Goal: Complete application form: Complete application form

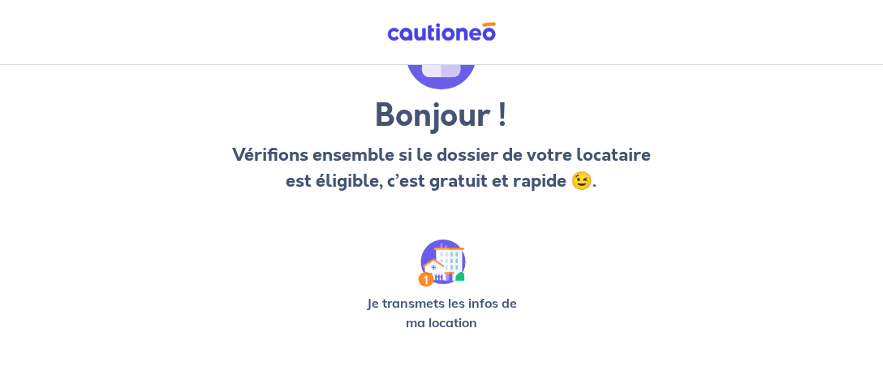
scroll to position [170, 0]
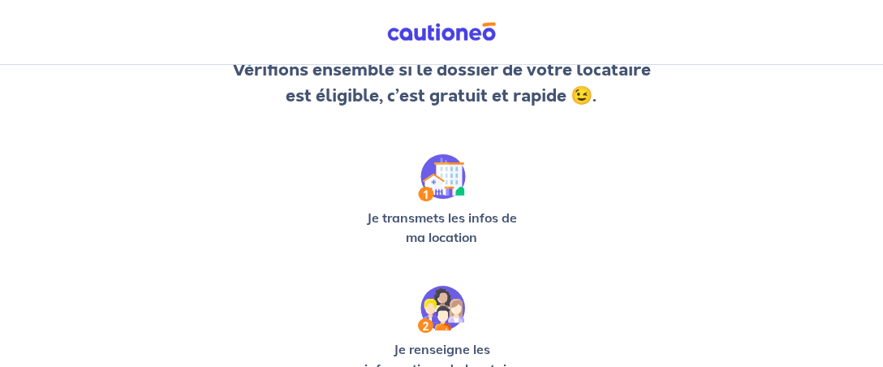
click at [442, 182] on img at bounding box center [442, 177] width 48 height 47
click at [428, 191] on img at bounding box center [442, 177] width 48 height 47
click at [436, 181] on img at bounding box center [442, 177] width 48 height 47
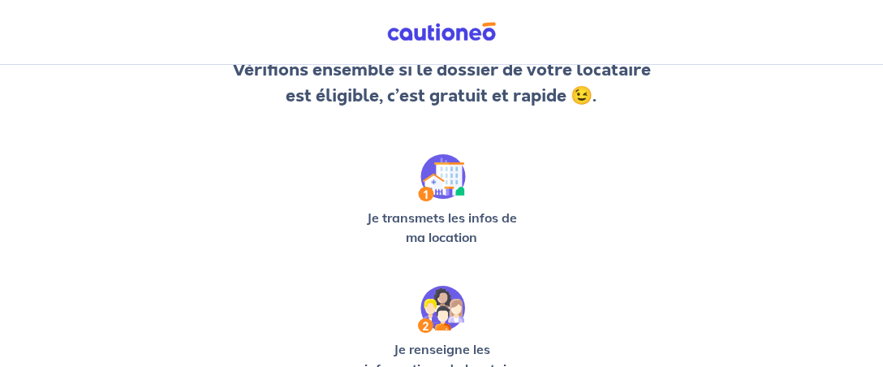
click at [436, 181] on img at bounding box center [442, 177] width 48 height 47
click at [529, 182] on div "Bonjour ! Vérifions ensemble si le dossier de votre locataire est éligible, c’e…" at bounding box center [441, 352] width 733 height 839
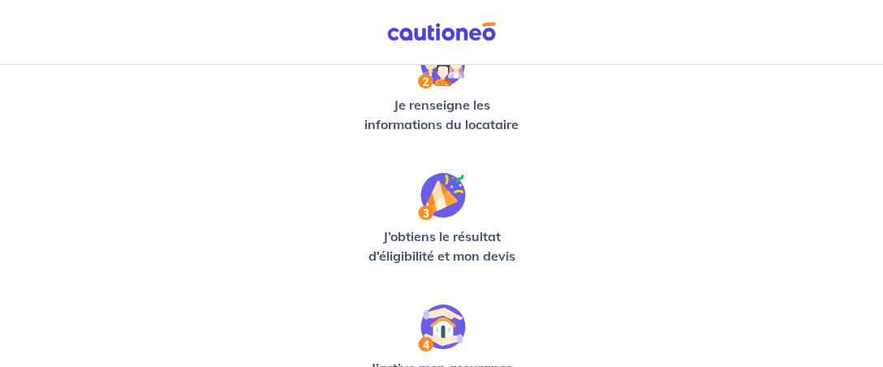
scroll to position [219, 0]
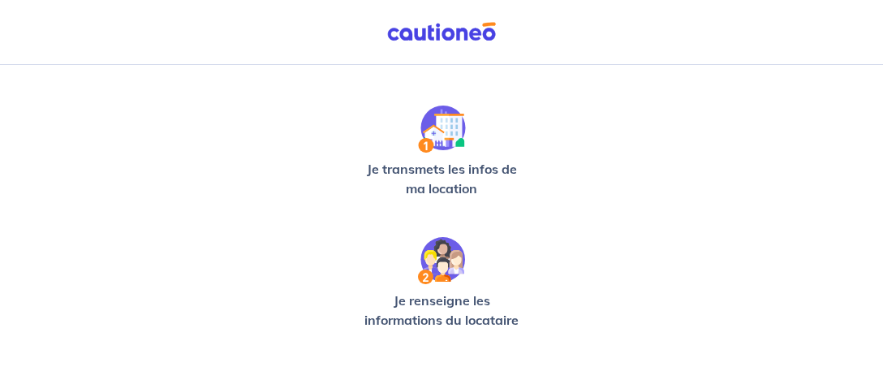
click at [432, 145] on img at bounding box center [442, 128] width 48 height 47
click at [426, 143] on img at bounding box center [442, 128] width 48 height 47
click at [427, 135] on img at bounding box center [442, 128] width 48 height 47
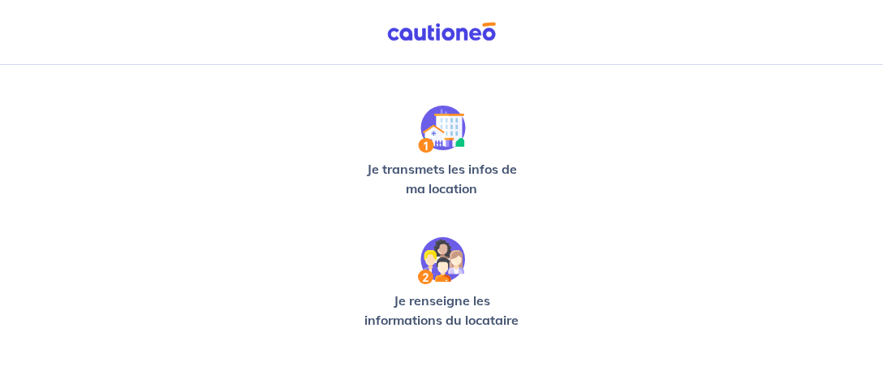
click at [427, 135] on img at bounding box center [442, 128] width 48 height 47
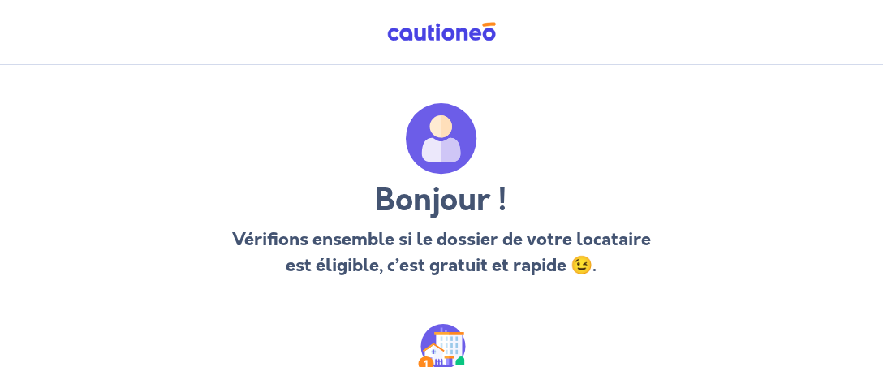
scroll to position [0, 0]
click at [445, 154] on img at bounding box center [441, 139] width 71 height 71
click at [460, 199] on h3 "Bonjour !" at bounding box center [440, 201] width 427 height 39
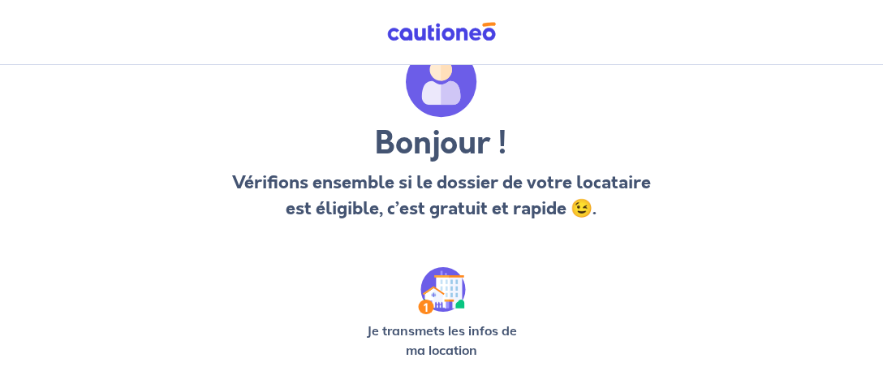
scroll to position [170, 0]
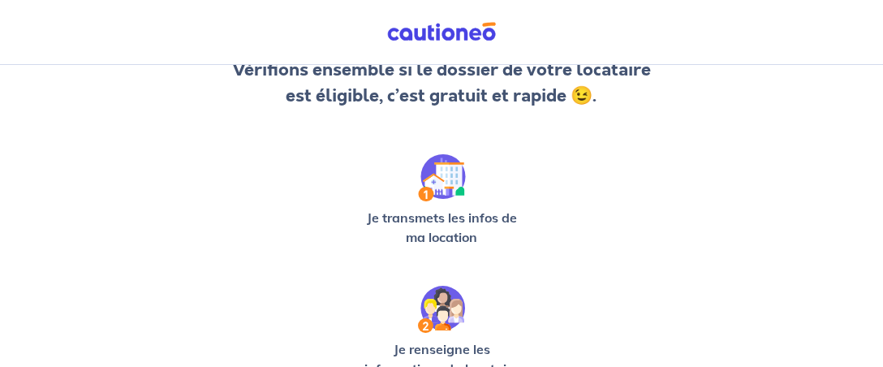
click at [594, 101] on p "Vérifions ensemble si le dossier de votre locataire est éligible, c’est gratuit…" at bounding box center [440, 83] width 427 height 52
click at [442, 178] on img at bounding box center [442, 177] width 48 height 47
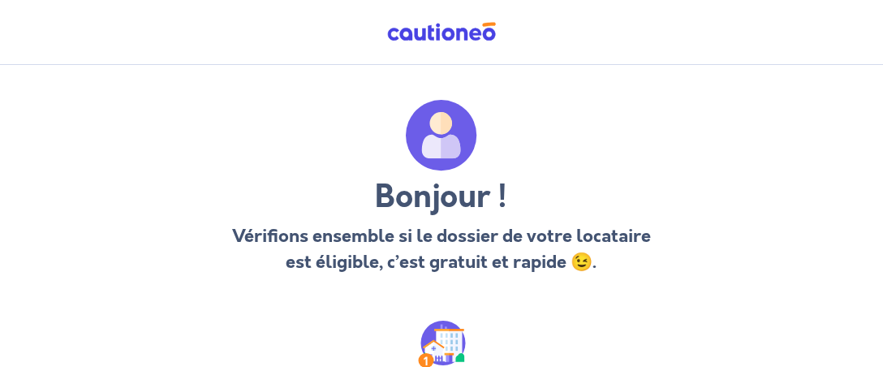
scroll to position [0, 0]
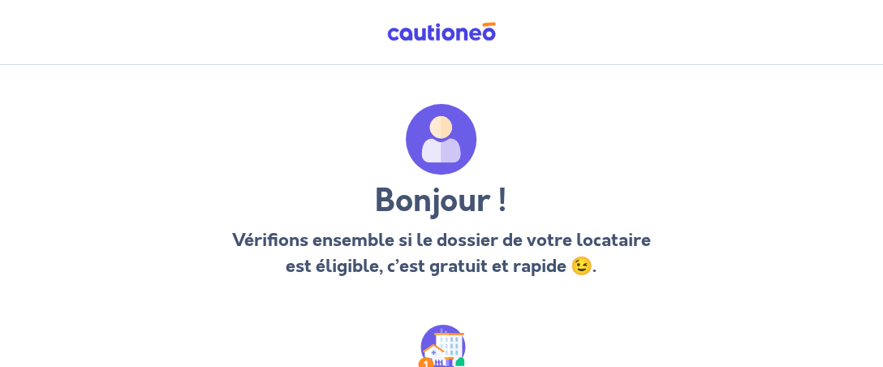
click at [434, 136] on img at bounding box center [441, 139] width 71 height 71
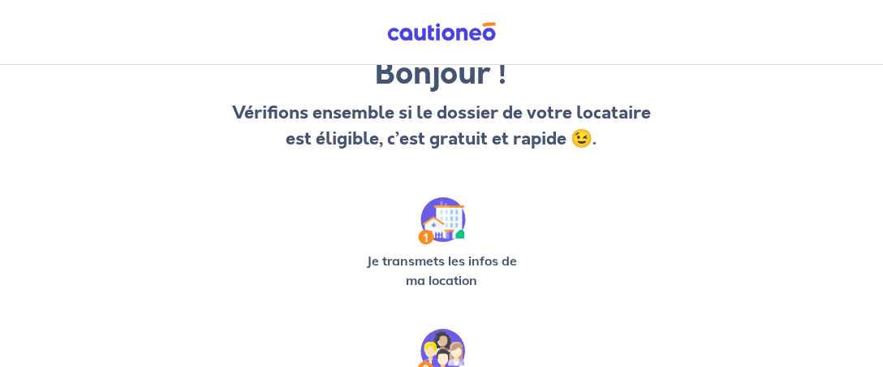
scroll to position [170, 0]
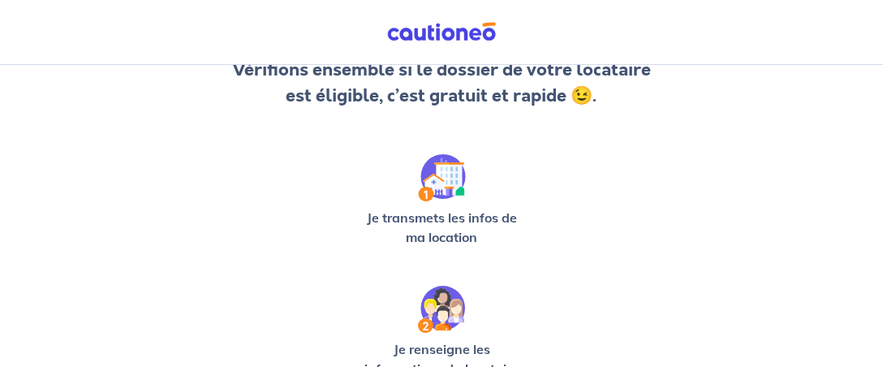
click at [444, 187] on img at bounding box center [442, 177] width 48 height 47
click at [427, 191] on img at bounding box center [442, 177] width 48 height 47
click at [449, 183] on img at bounding box center [442, 177] width 48 height 47
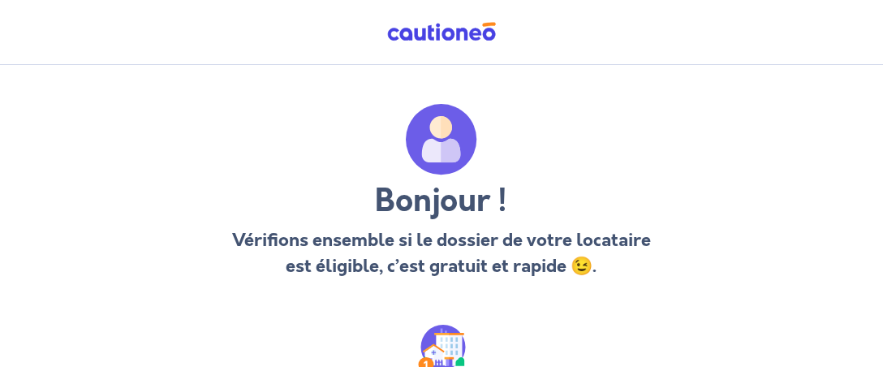
scroll to position [85, 0]
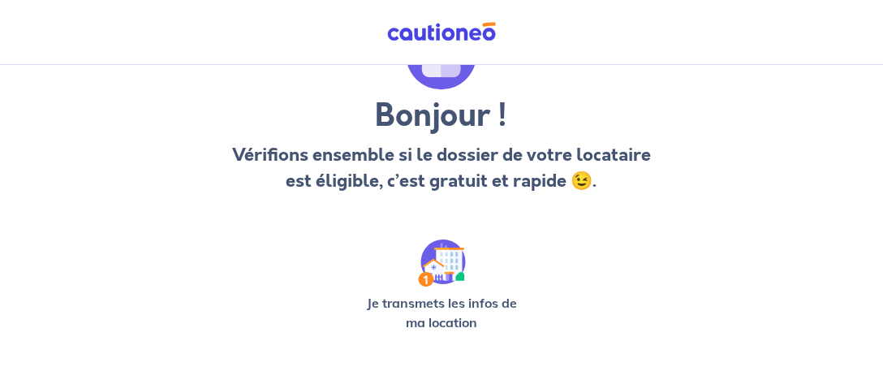
click at [426, 280] on img at bounding box center [442, 262] width 48 height 47
click at [440, 264] on img at bounding box center [442, 262] width 48 height 47
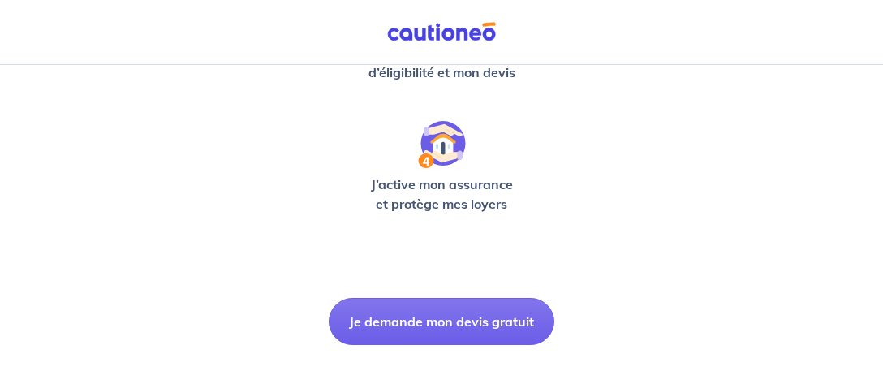
scroll to position [598, 0]
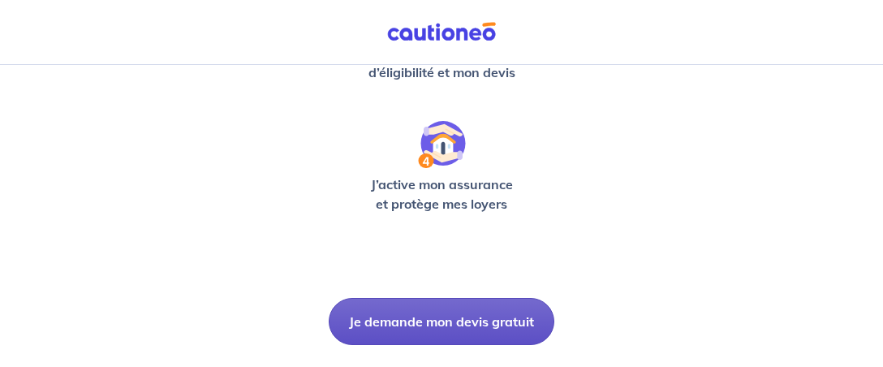
click at [432, 314] on button "Je demande mon devis gratuit" at bounding box center [441, 321] width 225 height 47
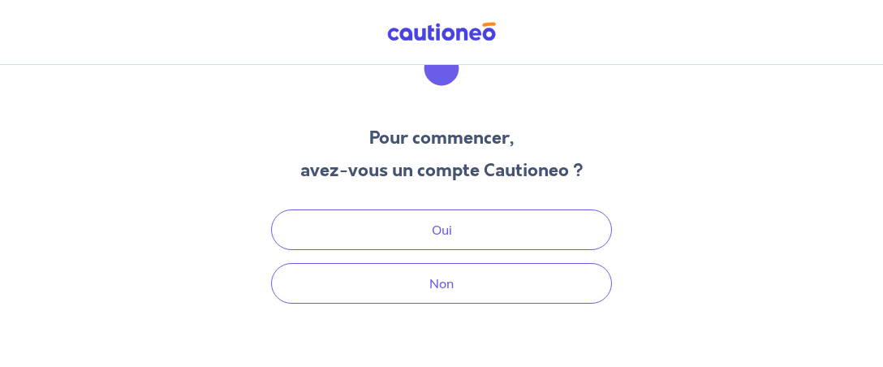
scroll to position [86, 0]
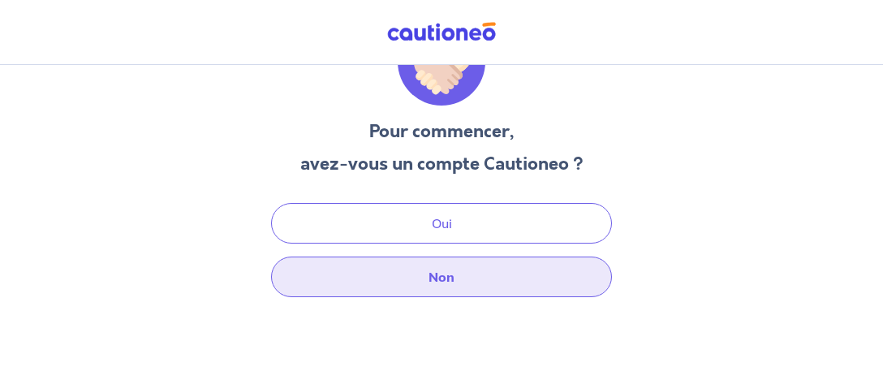
click at [447, 271] on button "Non" at bounding box center [441, 276] width 341 height 41
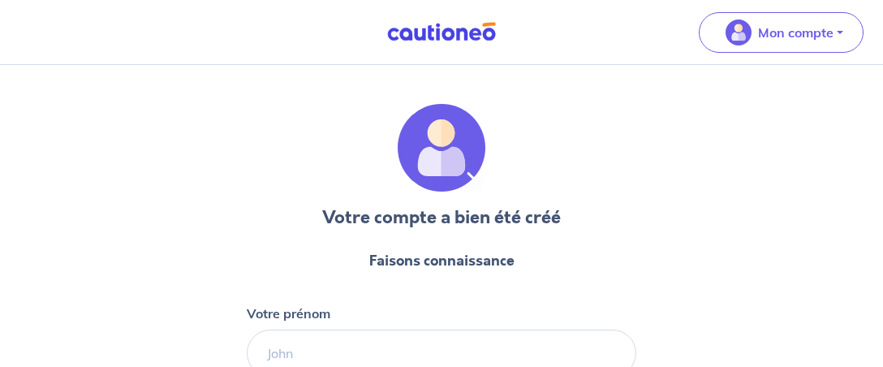
select select "FR"
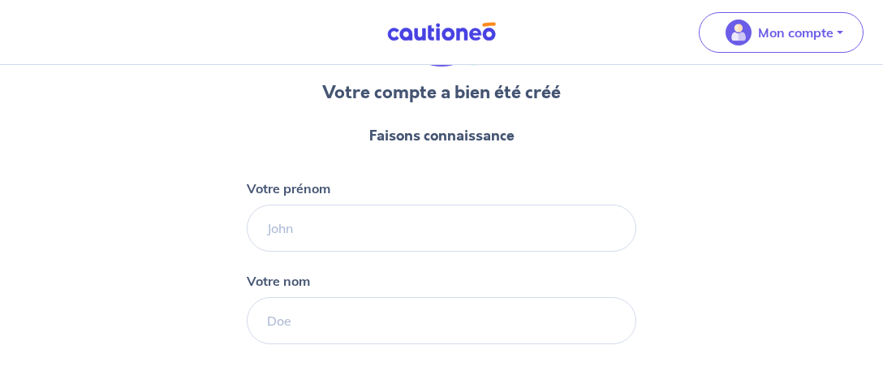
scroll to position [85, 0]
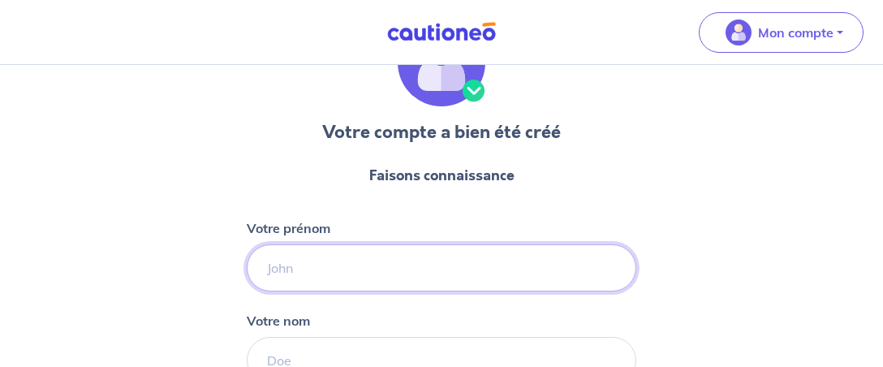
click at [268, 268] on input "Votre prénom" at bounding box center [441, 267] width 389 height 47
type input "MARIE-FRANCOISE"
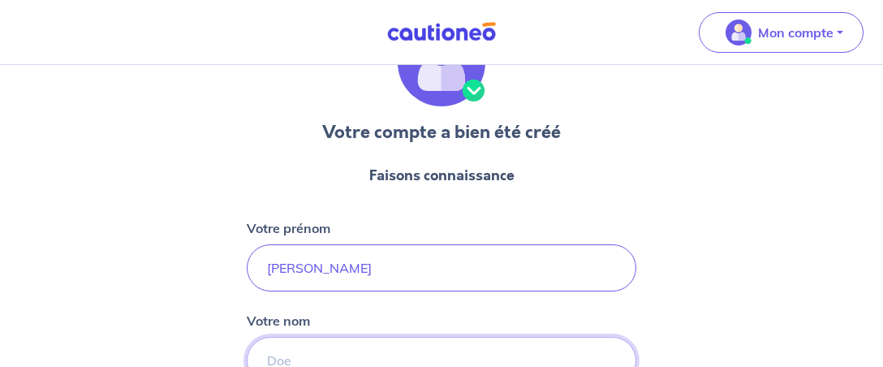
click at [264, 354] on input "Votre nom" at bounding box center [441, 360] width 389 height 47
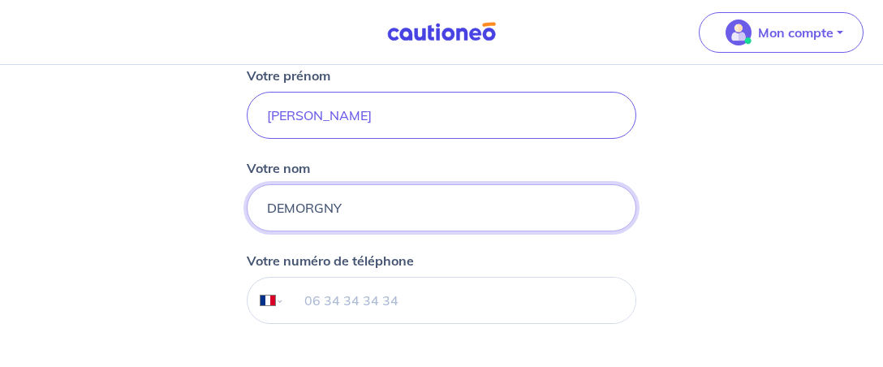
scroll to position [256, 0]
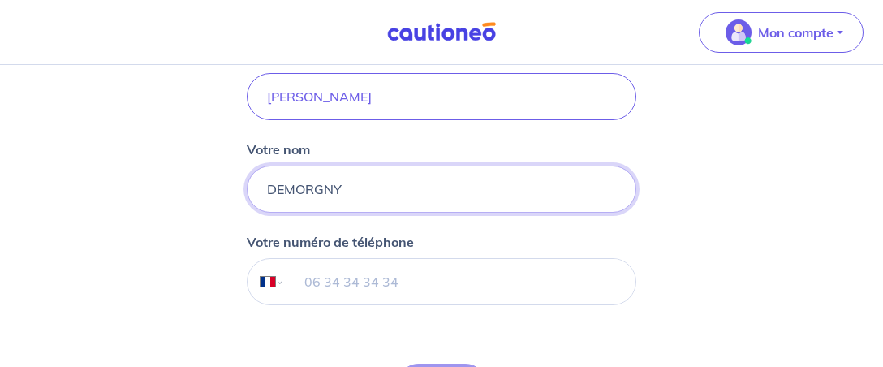
type input "DEMORGNY"
click at [307, 277] on input "tel" at bounding box center [460, 281] width 350 height 45
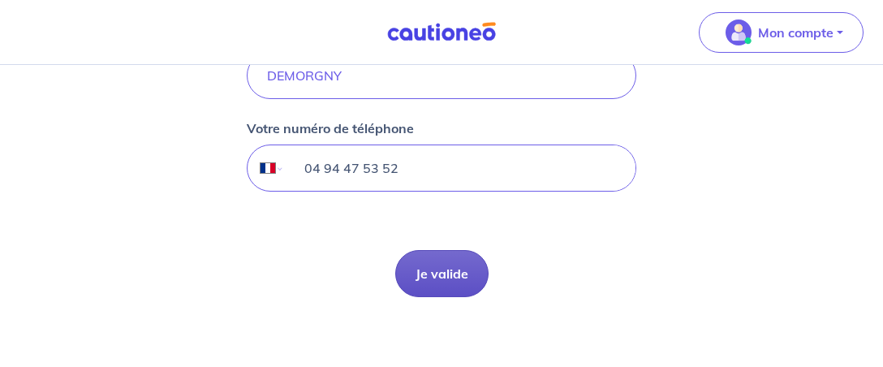
scroll to position [381, 0]
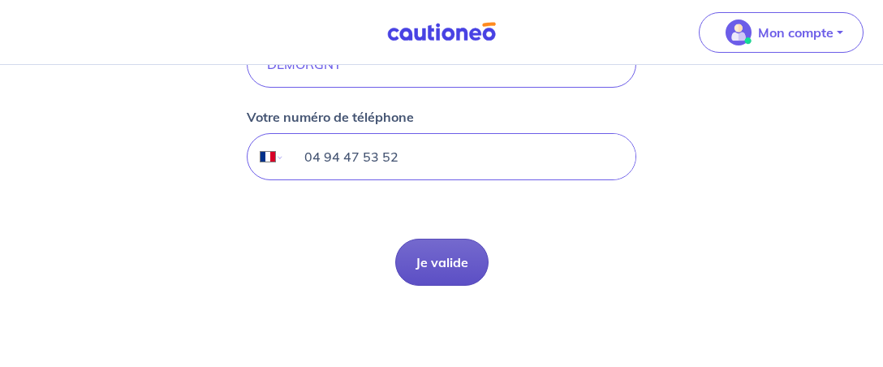
type input "04 94 47 53 52"
click at [444, 264] on button "Je valide" at bounding box center [441, 261] width 93 height 47
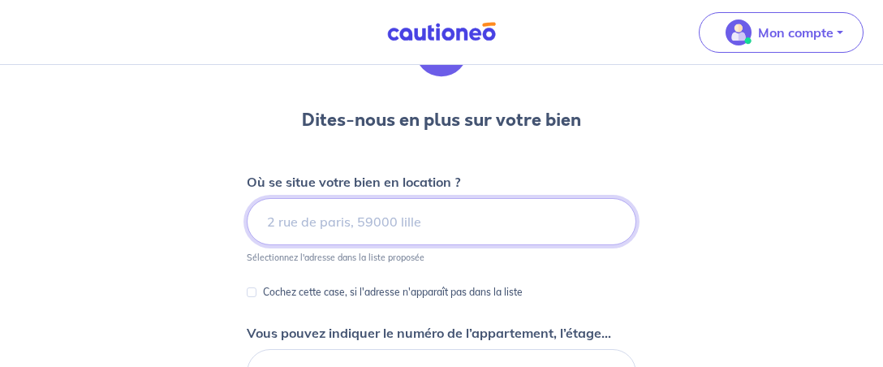
scroll to position [170, 0]
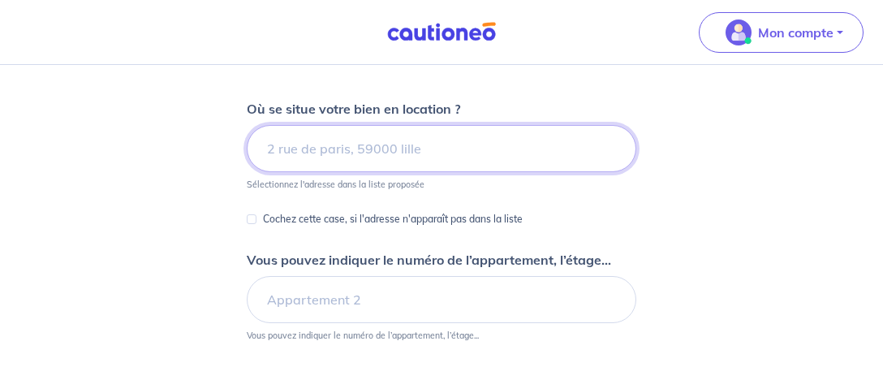
click at [272, 144] on input at bounding box center [441, 148] width 389 height 47
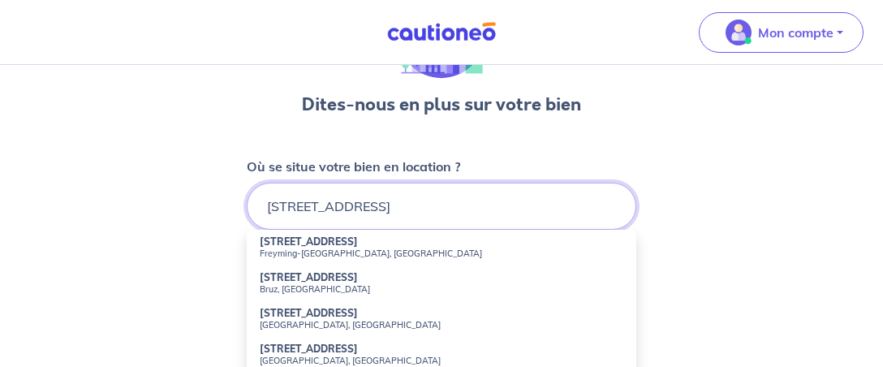
scroll to position [85, 0]
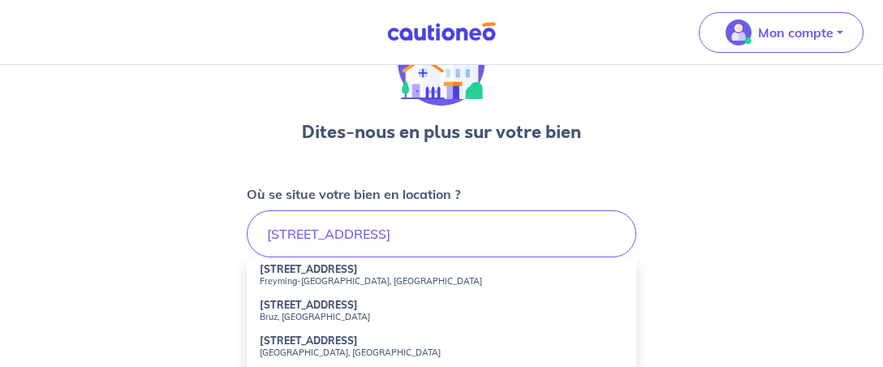
click at [286, 311] on small "Bruz, France" at bounding box center [441, 316] width 363 height 11
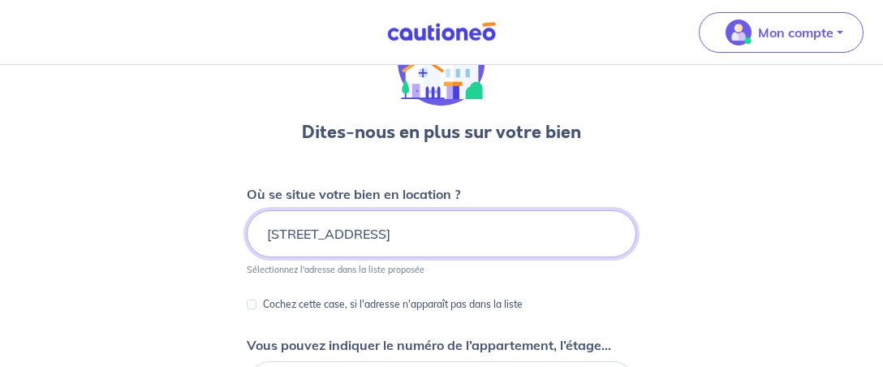
click at [459, 233] on input "4 Rue des Genêts, Bruz, France" at bounding box center [441, 233] width 389 height 47
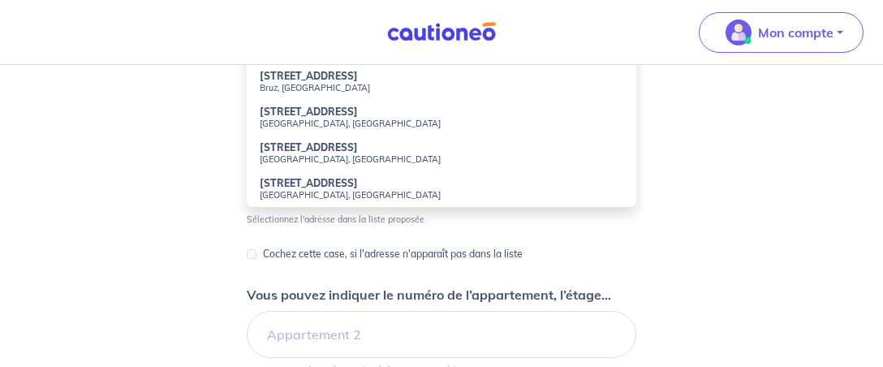
scroll to position [341, 0]
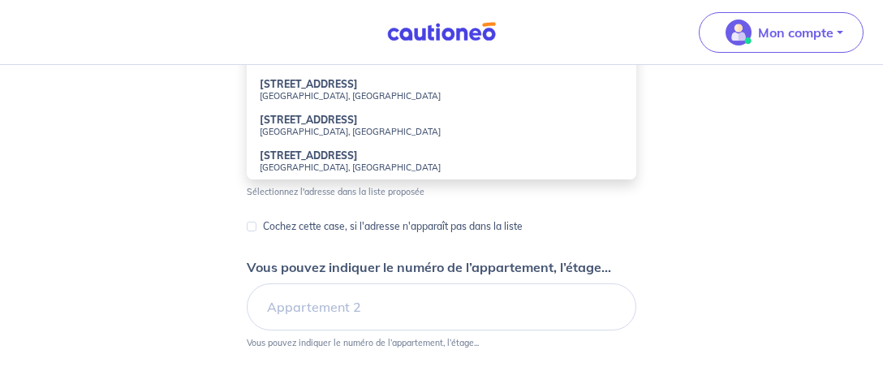
type input "4 Rue des Genêts,"
click at [318, 225] on p "Cochez cette case, si l'adresse n'apparaît pas dans la liste" at bounding box center [393, 226] width 260 height 19
click at [256, 225] on input "Cochez cette case, si l'adresse n'apparaît pas dans la liste" at bounding box center [252, 226] width 10 height 10
checkbox input "true"
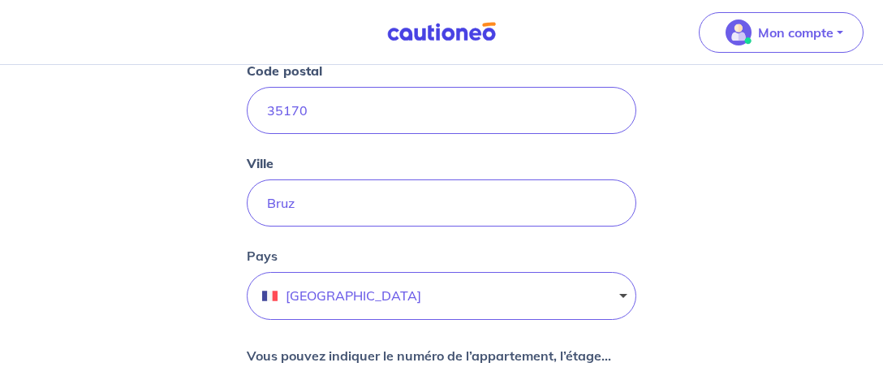
scroll to position [232, 0]
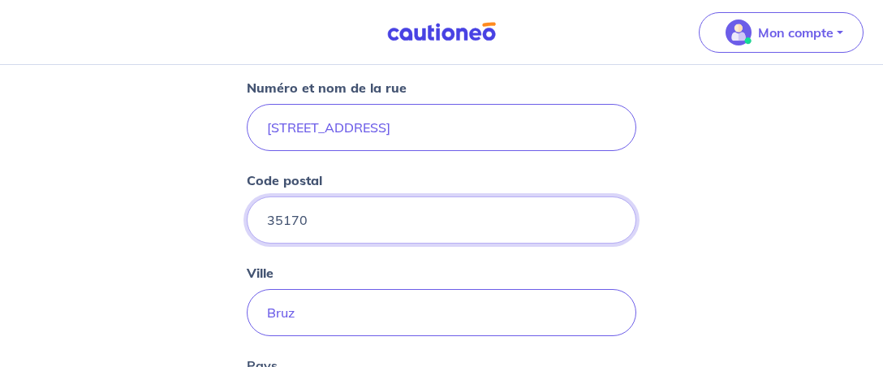
drag, startPoint x: 309, startPoint y: 219, endPoint x: 243, endPoint y: 213, distance: 66.0
click at [247, 213] on input "35170" at bounding box center [441, 219] width 389 height 47
type input "59000"
click at [298, 312] on input "Bruz" at bounding box center [441, 312] width 389 height 47
type input "B"
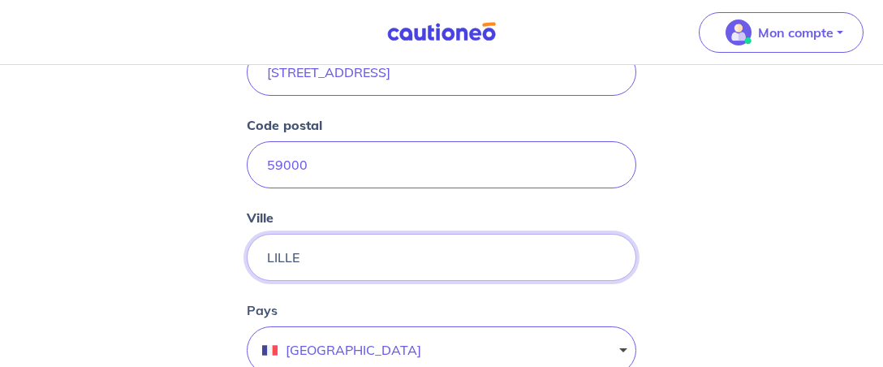
scroll to position [317, 0]
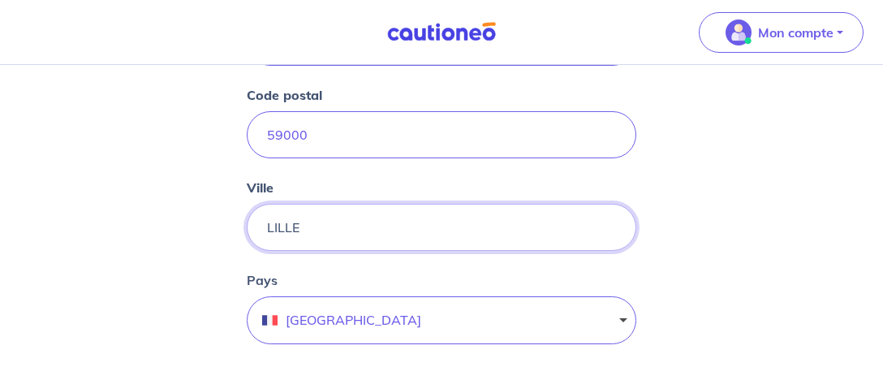
type input "LILLE"
click at [624, 315] on button "France" at bounding box center [441, 320] width 389 height 48
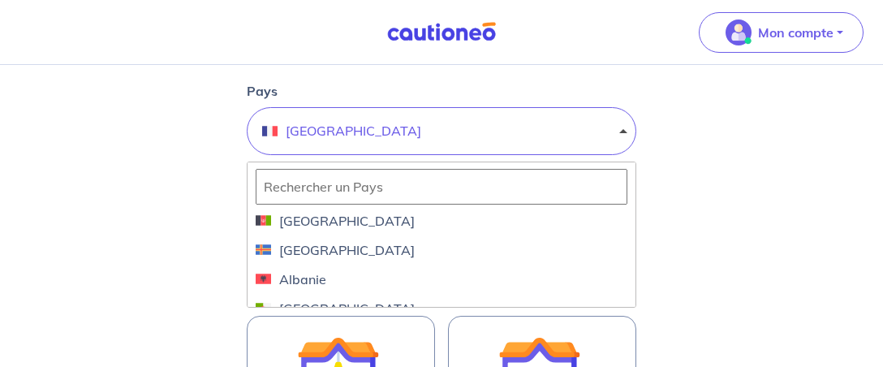
click at [664, 255] on div "Dites-nous en plus sur votre bien Cochez cette case, si l'adresse n'apparaît pa…" at bounding box center [441, 130] width 883 height 1143
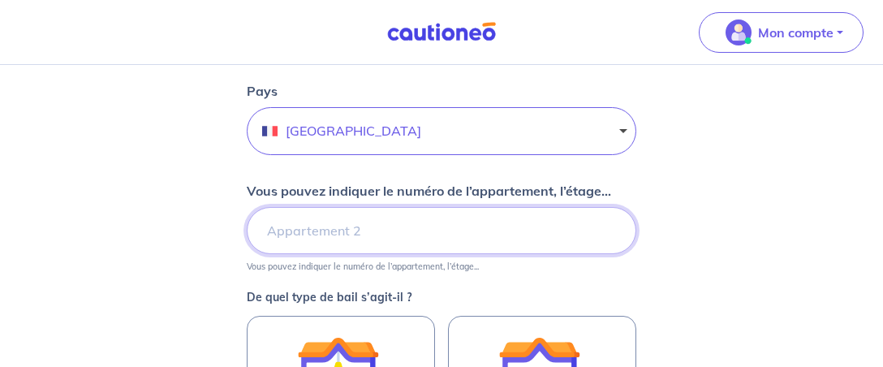
click at [264, 225] on input "Vous pouvez indiquer le numéro de l’appartement, l’étage..." at bounding box center [441, 230] width 389 height 47
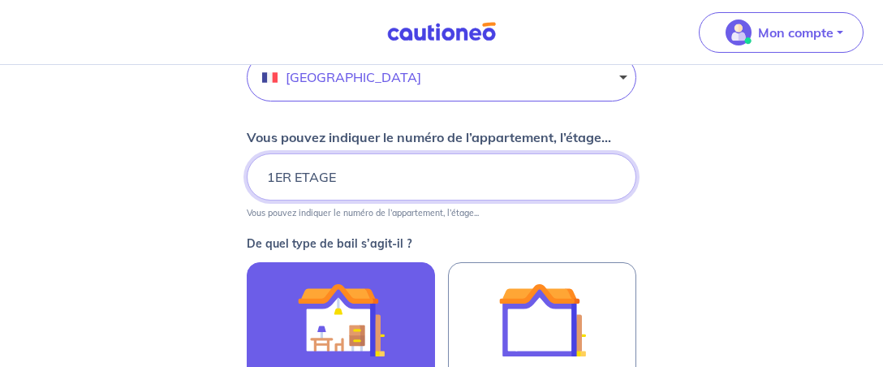
scroll to position [677, 0]
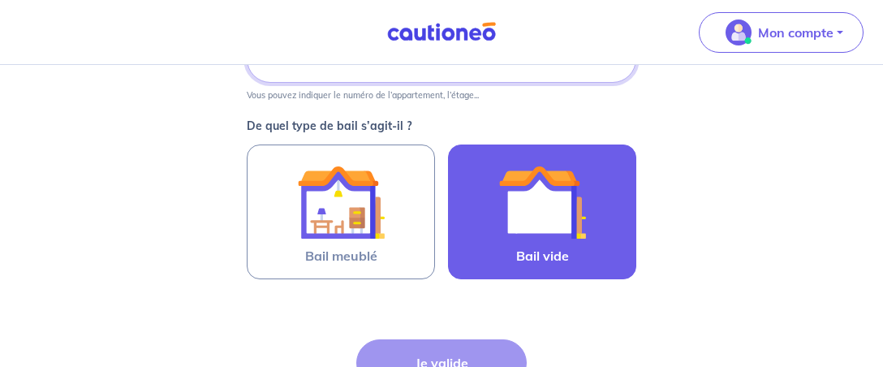
type input "1ER ETAGE"
click at [551, 221] on img at bounding box center [542, 202] width 88 height 88
click at [0, 0] on input "Bail vide" at bounding box center [0, 0] width 0 height 0
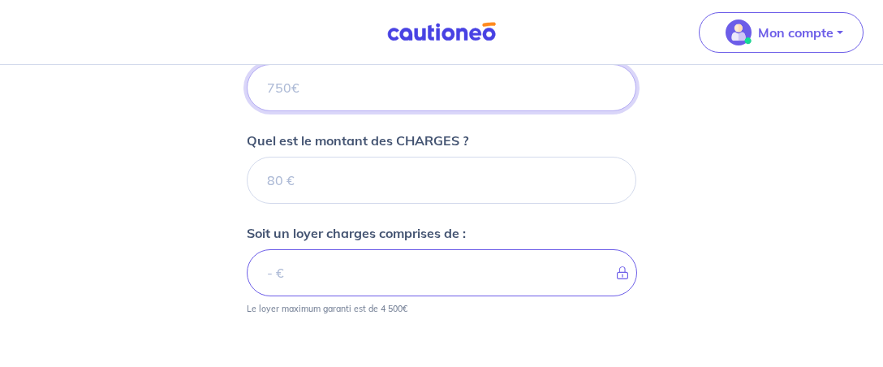
scroll to position [916, 0]
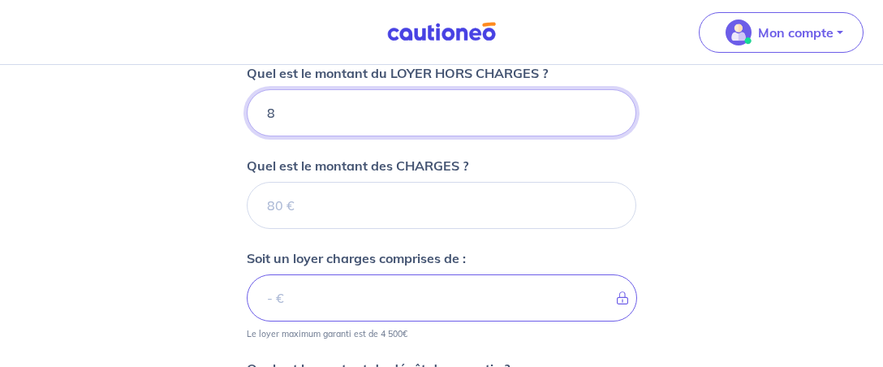
type input "89"
type input "896"
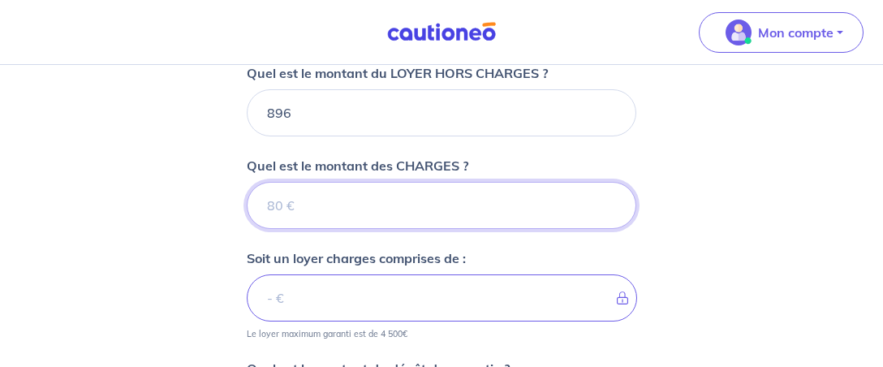
click at [265, 200] on input "Quel est le montant des CHARGES ?" at bounding box center [441, 205] width 389 height 47
type input "7"
type input "903"
type input "70"
type input "966"
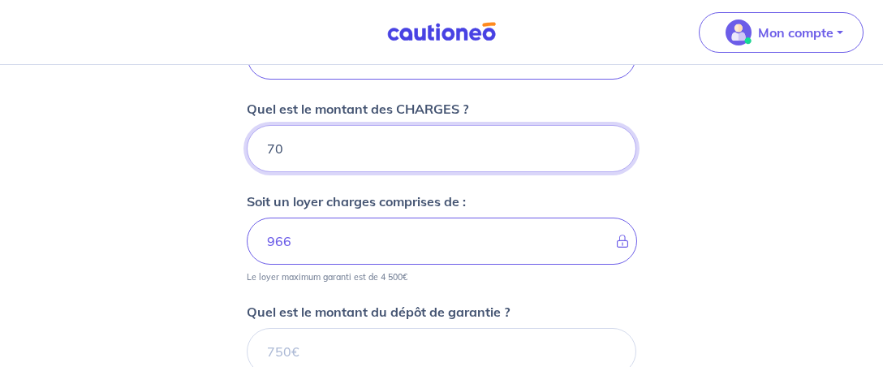
scroll to position [1001, 0]
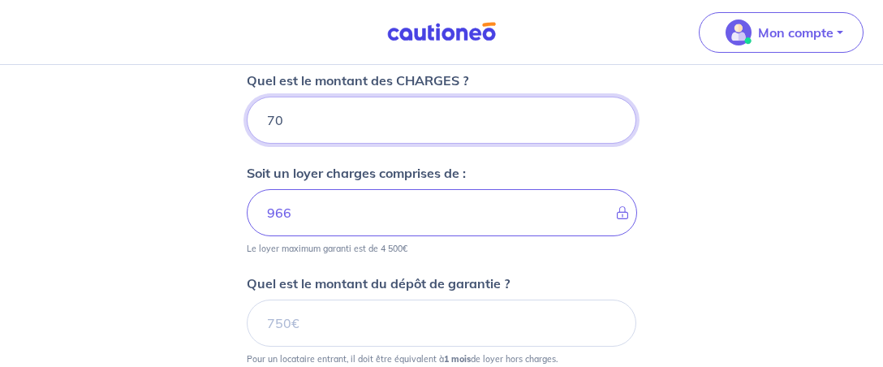
type input "70"
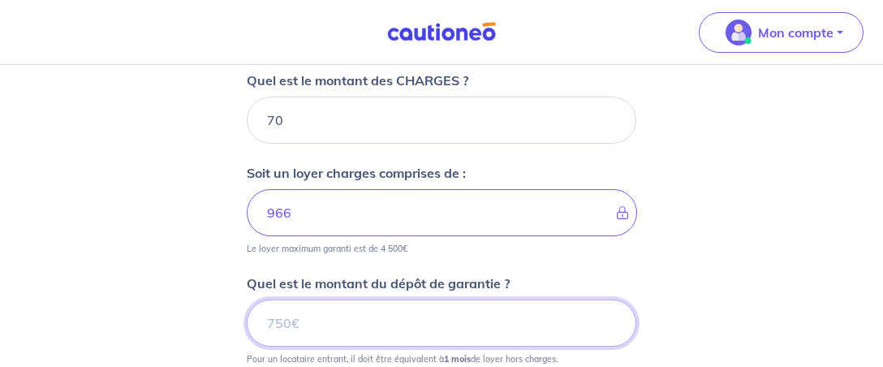
click at [261, 316] on input "Quel est le montant du dépôt de garantie ?" at bounding box center [441, 322] width 389 height 47
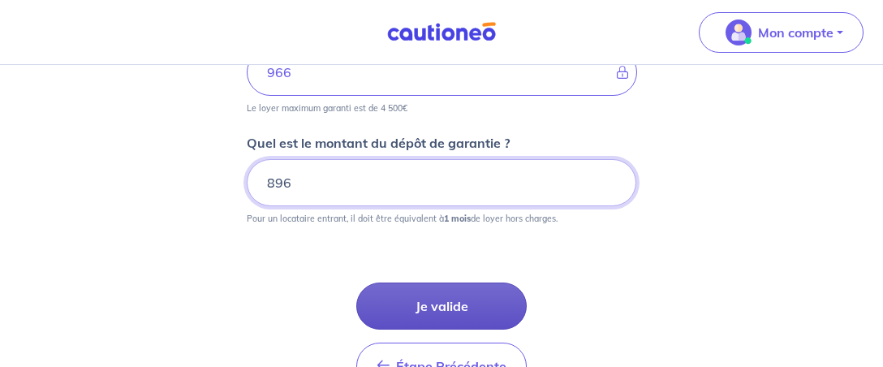
scroll to position [1172, 0]
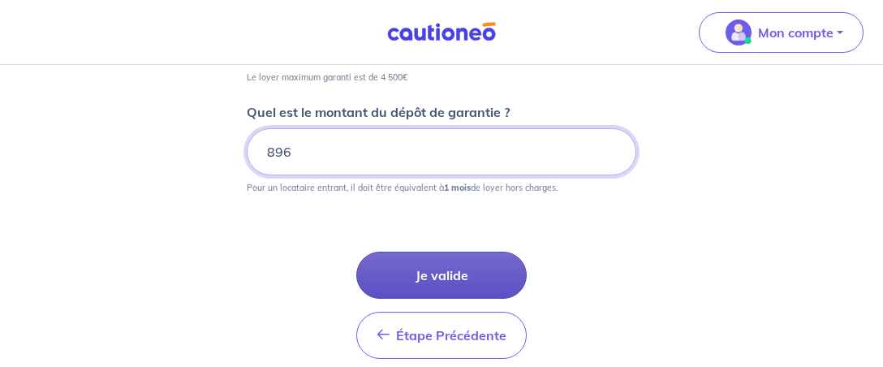
type input "896"
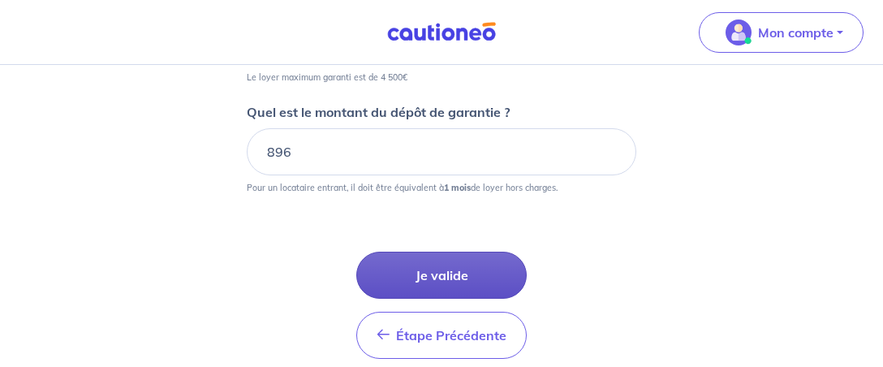
click at [440, 262] on button "Je valide" at bounding box center [441, 274] width 170 height 47
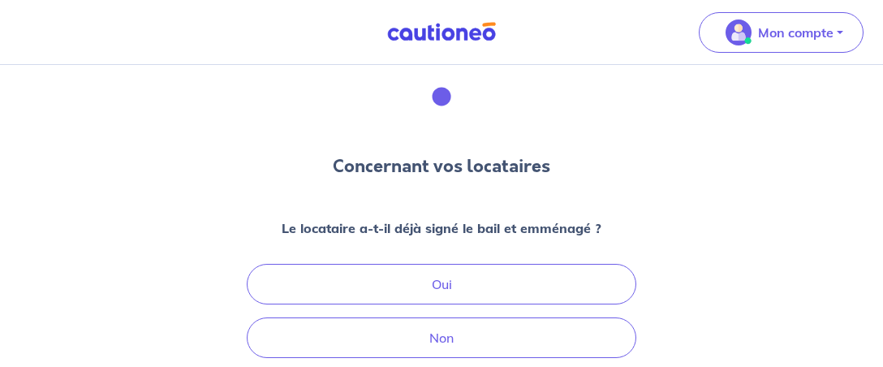
scroll to position [85, 0]
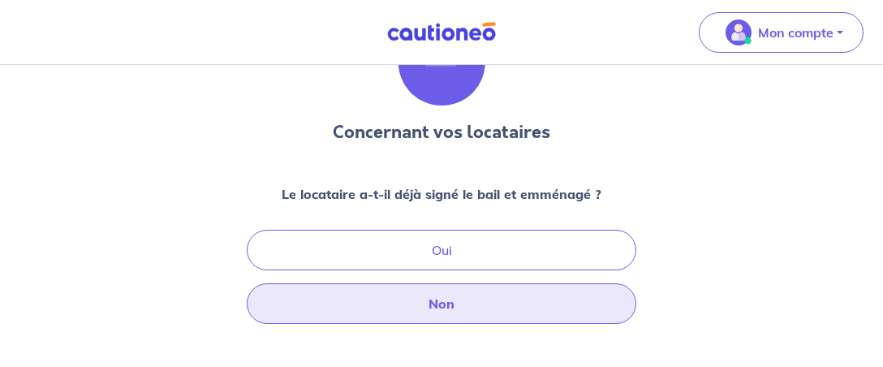
click at [448, 298] on button "Non" at bounding box center [441, 303] width 389 height 41
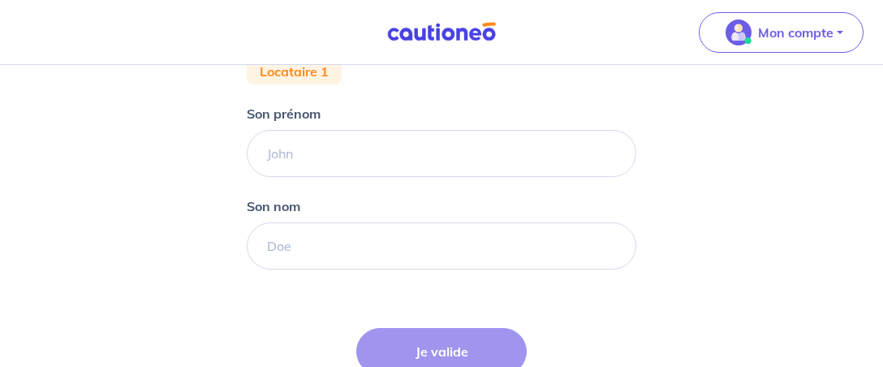
scroll to position [341, 0]
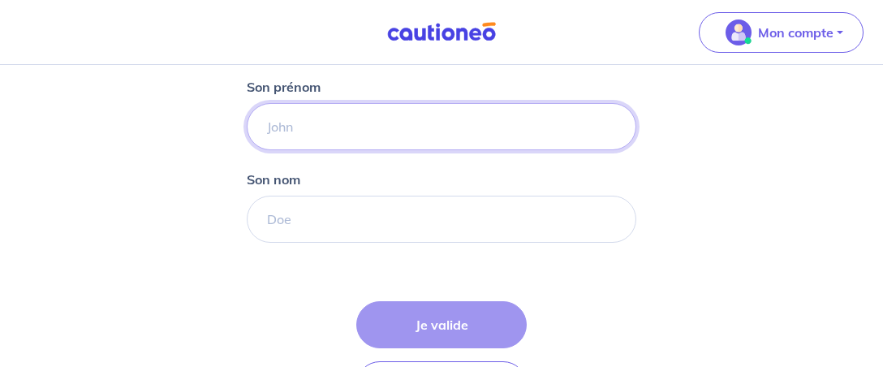
click at [271, 125] on input "Son prénom" at bounding box center [441, 126] width 389 height 47
type input "HAOUA"
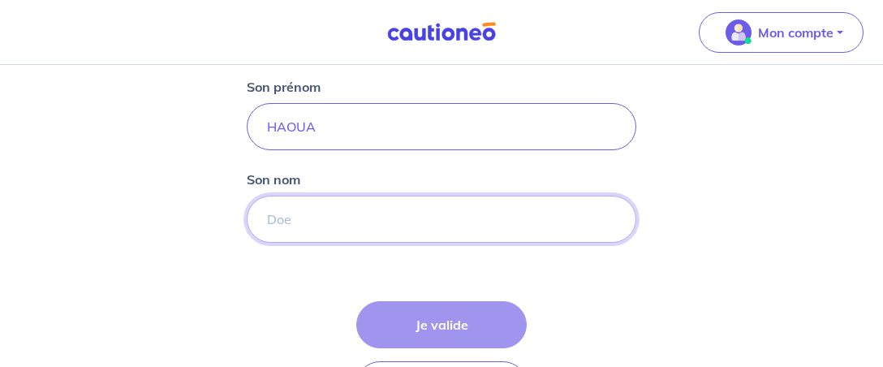
click at [272, 217] on input "Son nom" at bounding box center [441, 218] width 389 height 47
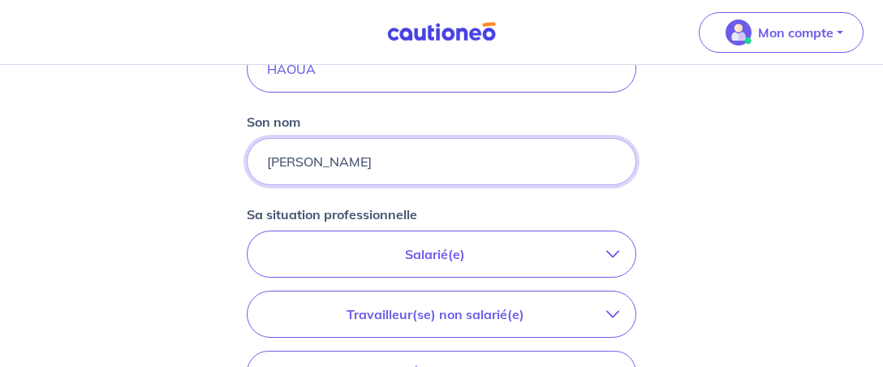
scroll to position [427, 0]
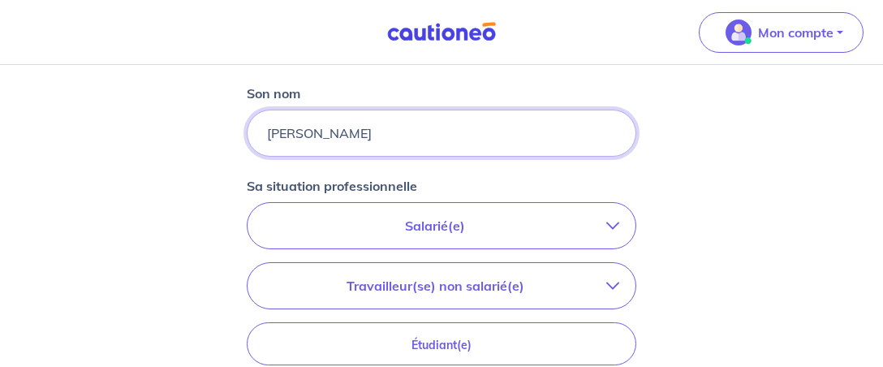
type input "KARIM"
click at [414, 228] on p "Salarié(e)" at bounding box center [435, 225] width 342 height 19
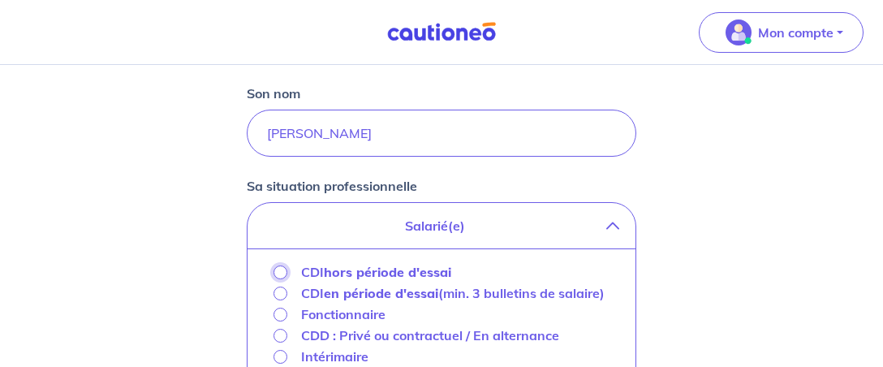
click at [281, 268] on input "CDI hors période d'essai" at bounding box center [280, 272] width 14 height 14
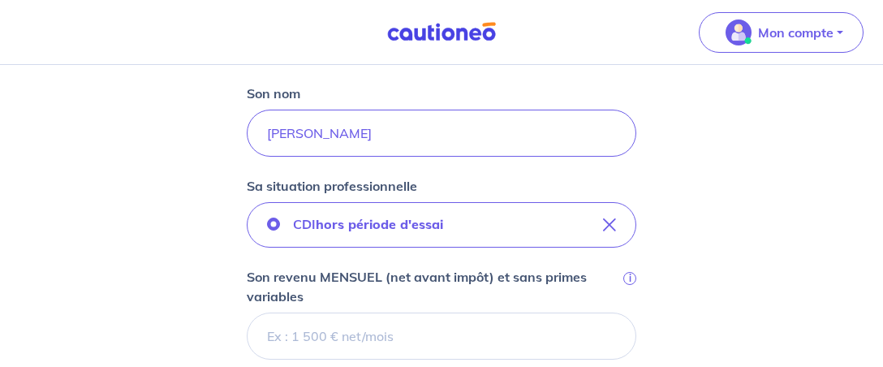
click at [268, 335] on input "Son revenu MENSUEL (net avant impôt) et sans primes variables i" at bounding box center [441, 335] width 389 height 47
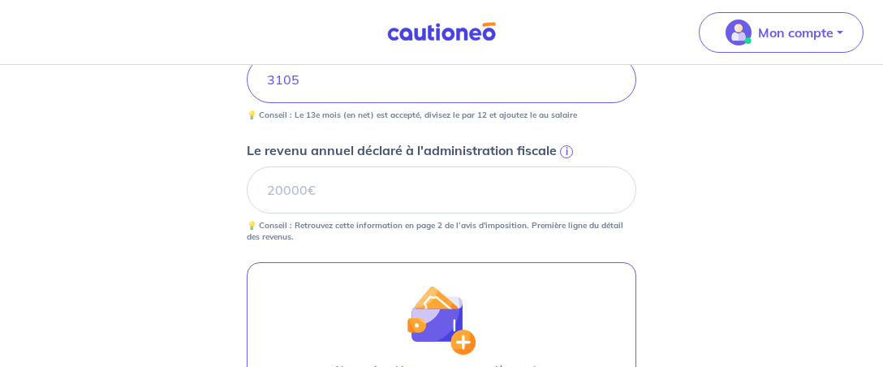
scroll to position [769, 0]
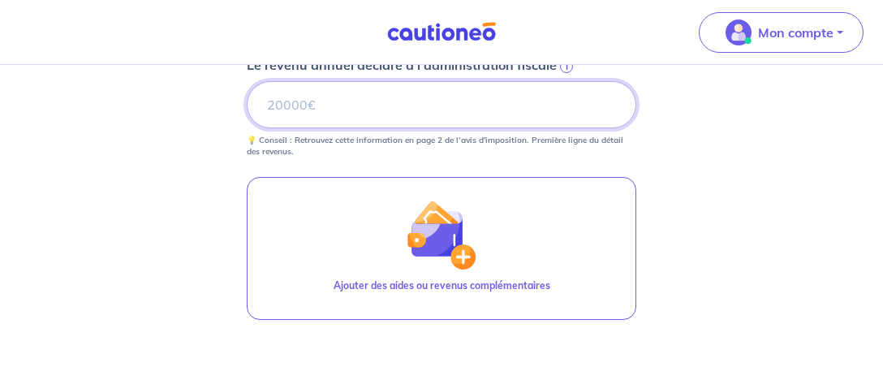
click at [316, 102] on input "Le revenu annuel déclaré à l'administration fiscale i" at bounding box center [441, 104] width 389 height 47
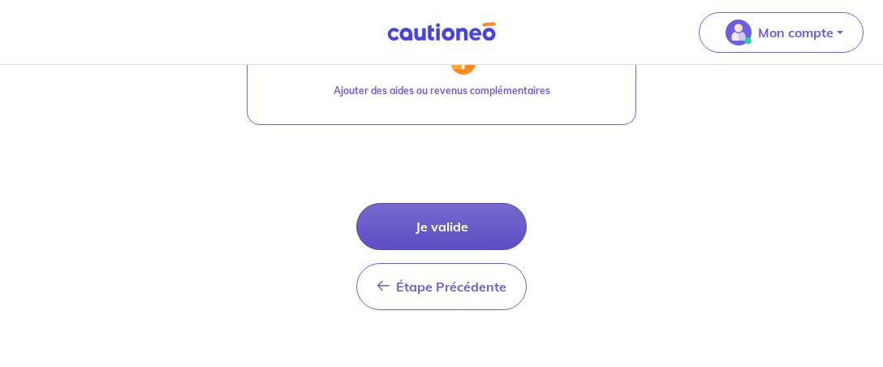
scroll to position [986, 0]
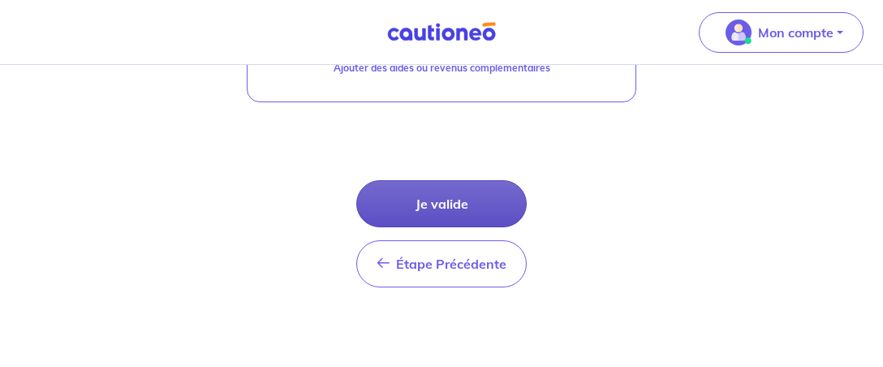
type input "0"
click at [445, 200] on button "Je valide" at bounding box center [441, 203] width 170 height 47
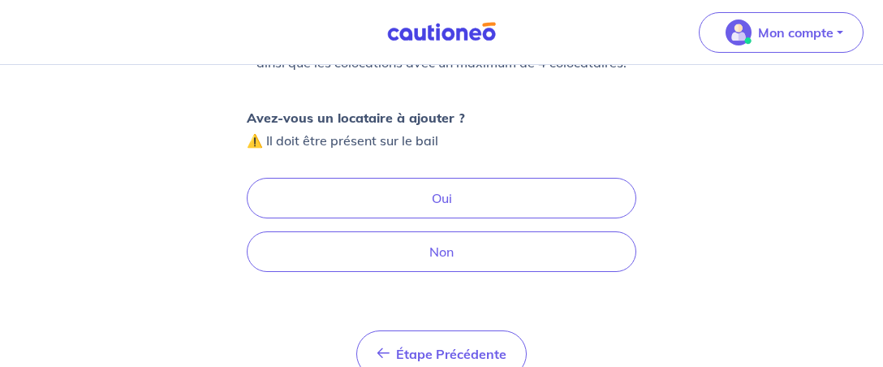
scroll to position [256, 0]
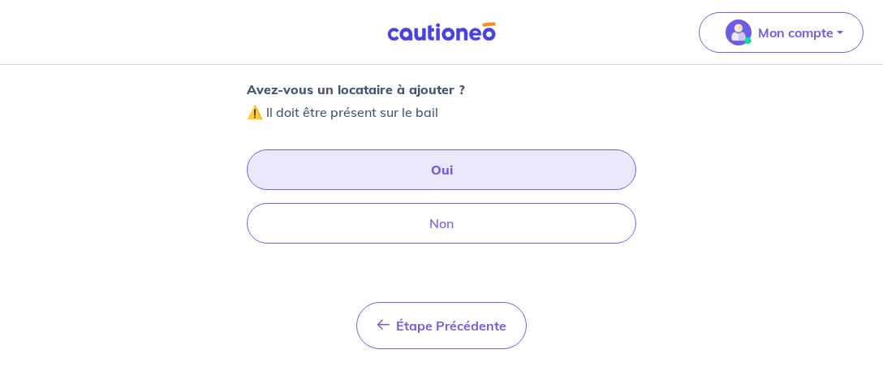
click at [449, 175] on button "Oui" at bounding box center [441, 169] width 389 height 41
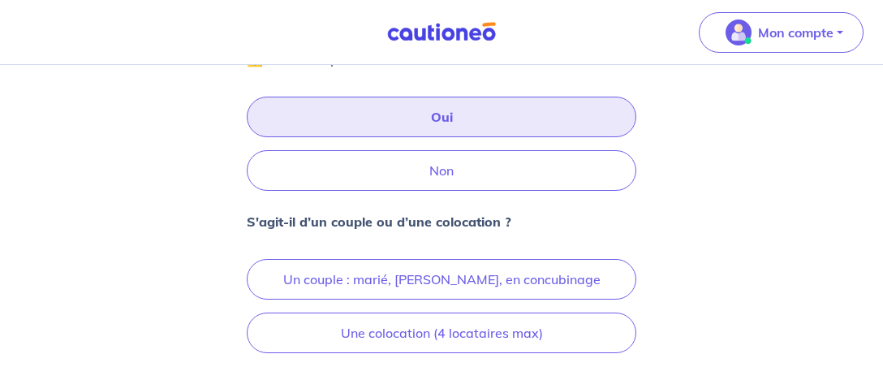
scroll to position [341, 0]
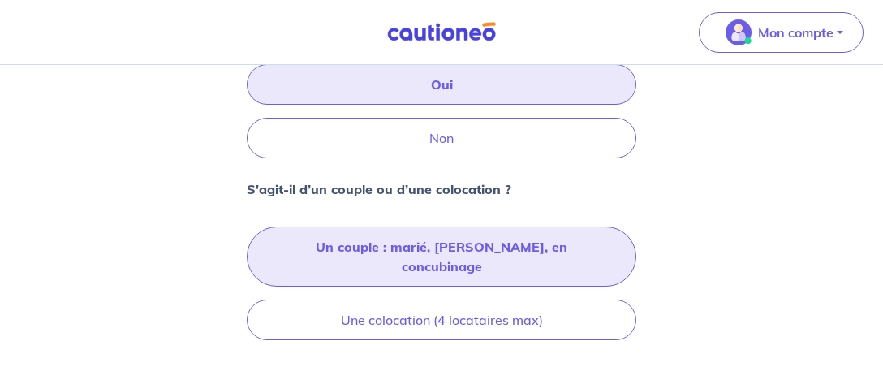
click at [392, 238] on button "Un couple : marié, pacsé, en concubinage" at bounding box center [441, 256] width 389 height 60
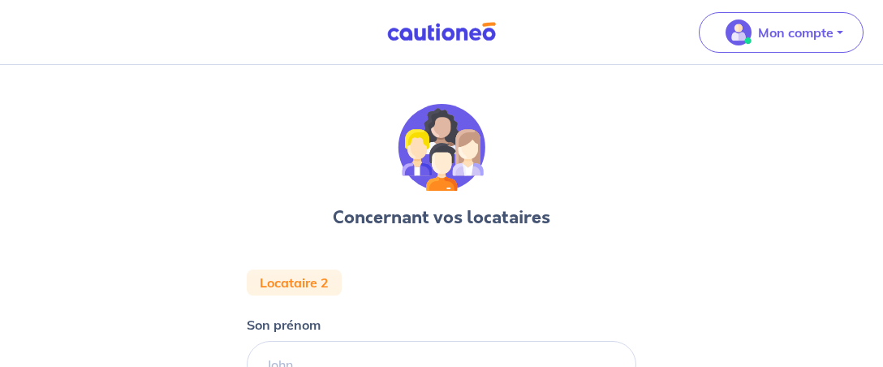
scroll to position [85, 0]
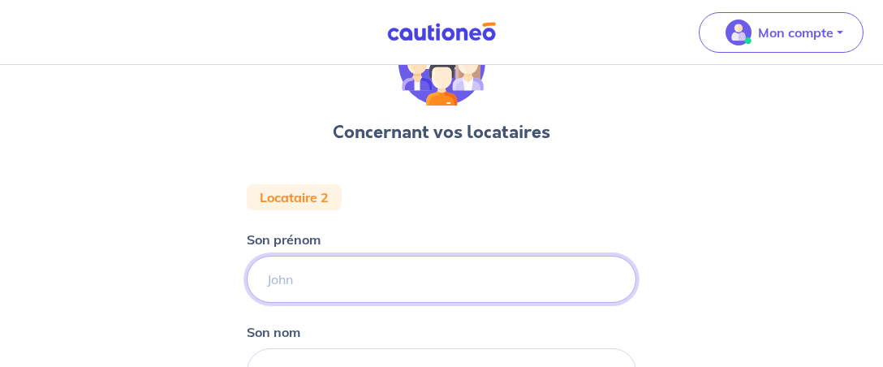
click at [270, 277] on input "Son prénom" at bounding box center [441, 279] width 389 height 47
type input "BOUBAZINE"
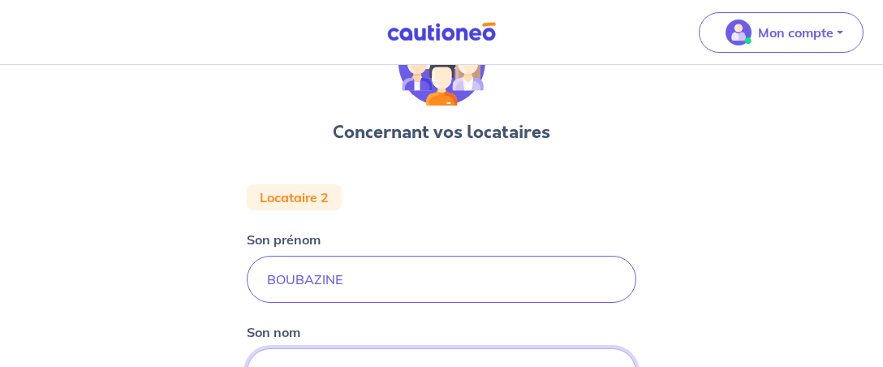
click at [293, 363] on input "Son nom" at bounding box center [441, 371] width 389 height 47
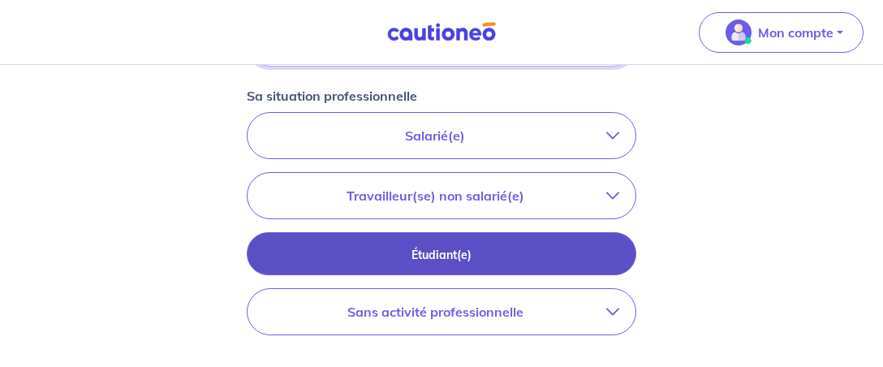
scroll to position [439, 0]
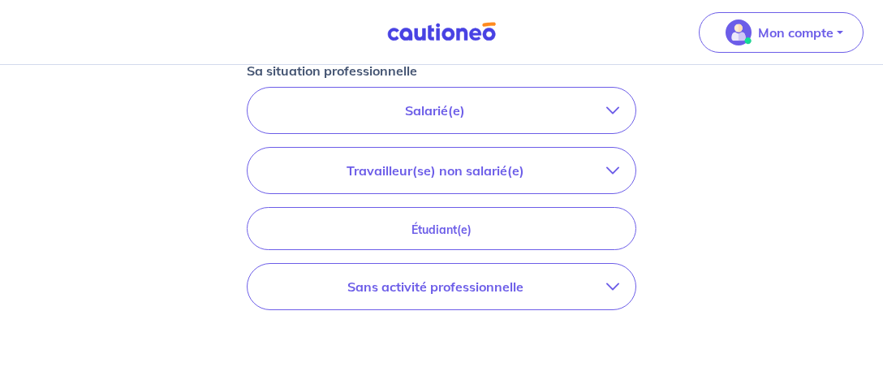
type input "NEJMA"
click at [616, 280] on icon "button" at bounding box center [612, 286] width 13 height 13
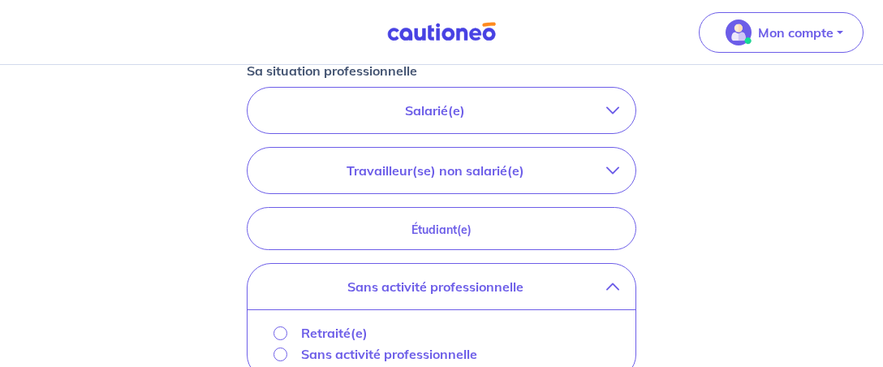
click at [273, 348] on div "Sans activité professionnelle" at bounding box center [441, 354] width 362 height 21
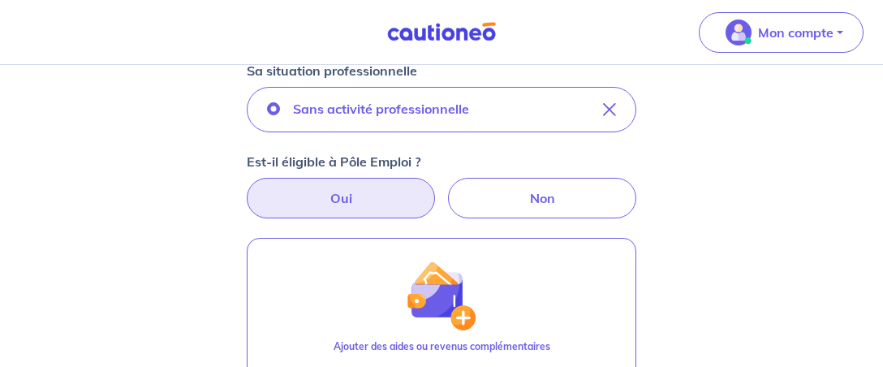
click at [380, 199] on label "Oui" at bounding box center [341, 198] width 188 height 41
click at [436, 188] on input "Oui" at bounding box center [441, 183] width 11 height 11
radio input "true"
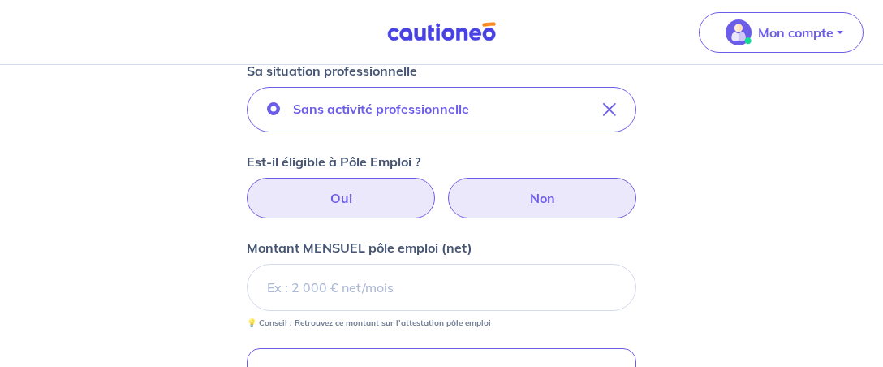
click at [525, 201] on label "Non" at bounding box center [542, 198] width 188 height 41
click at [447, 188] on input "Non" at bounding box center [441, 183] width 11 height 11
radio input "true"
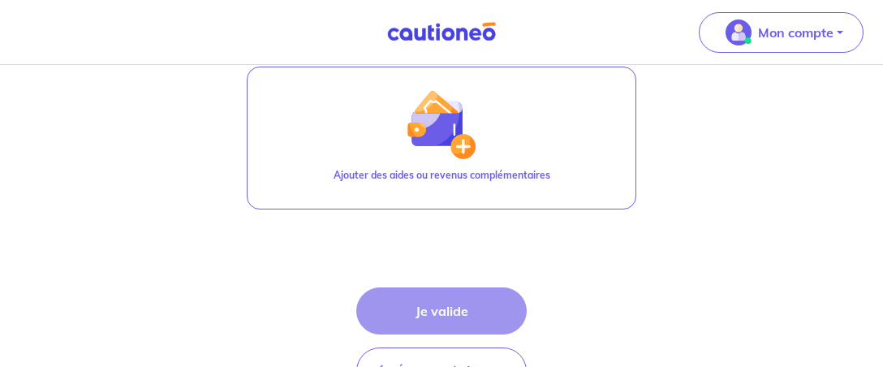
scroll to position [525, 0]
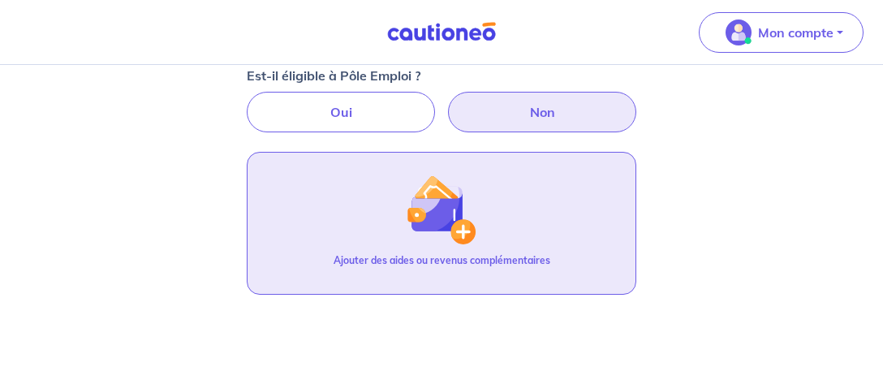
click at [467, 241] on img "button" at bounding box center [441, 209] width 70 height 70
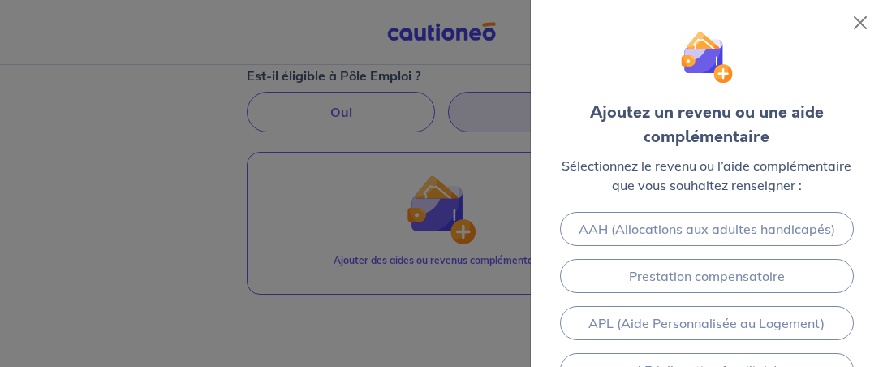
scroll to position [193, 0]
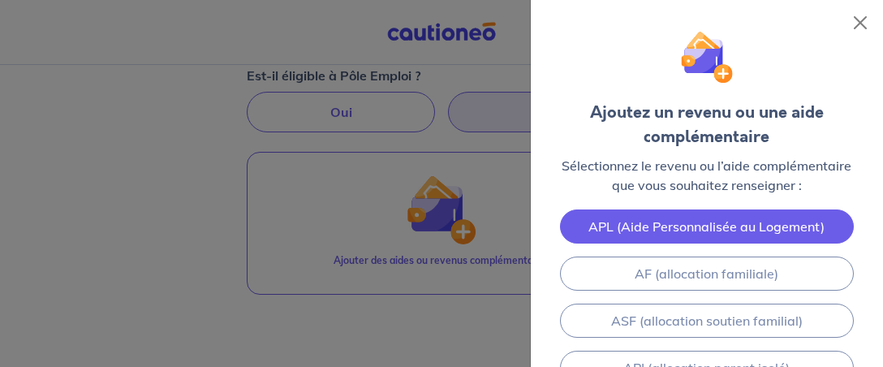
click at [655, 218] on link "APL (Aide Personnalisée au Logement)" at bounding box center [707, 226] width 294 height 34
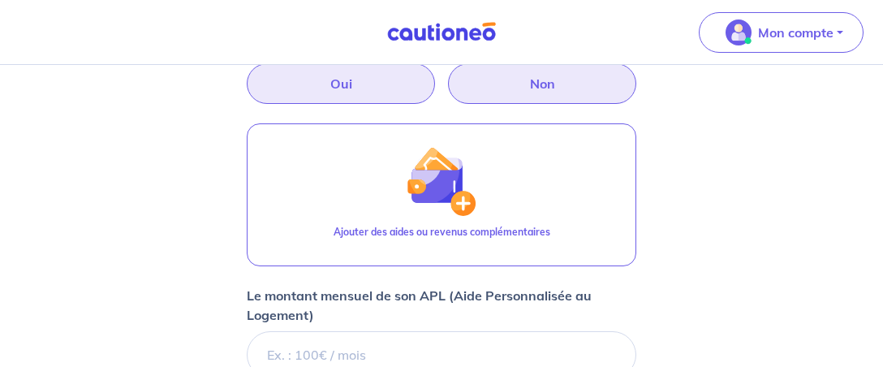
scroll to position [638, 0]
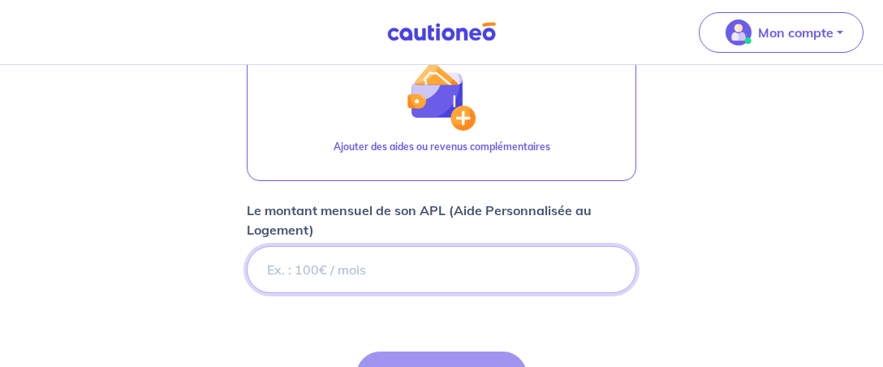
click at [273, 266] on input "Le montant mensuel de son APL (Aide Personnalisée au Logement)" at bounding box center [441, 269] width 389 height 47
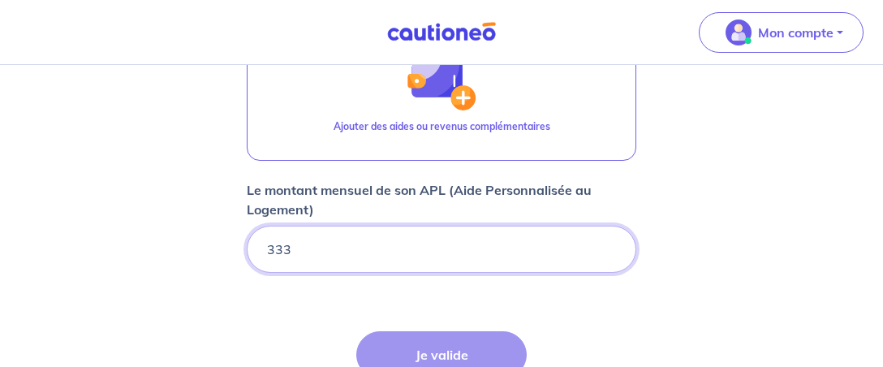
scroll to position [724, 0]
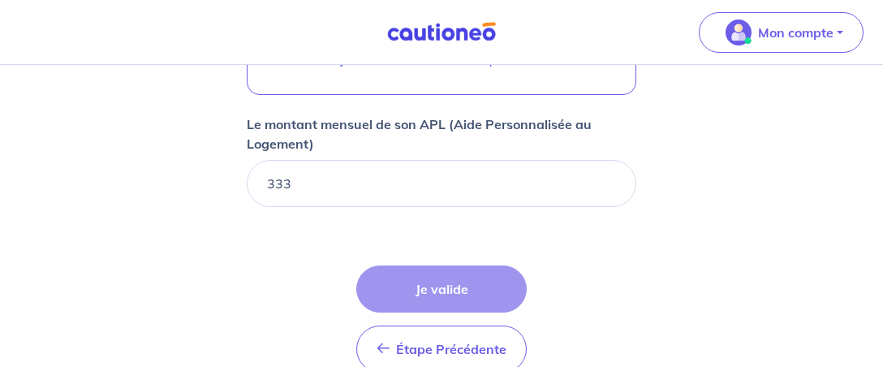
click at [612, 178] on input "333.08" at bounding box center [441, 183] width 389 height 47
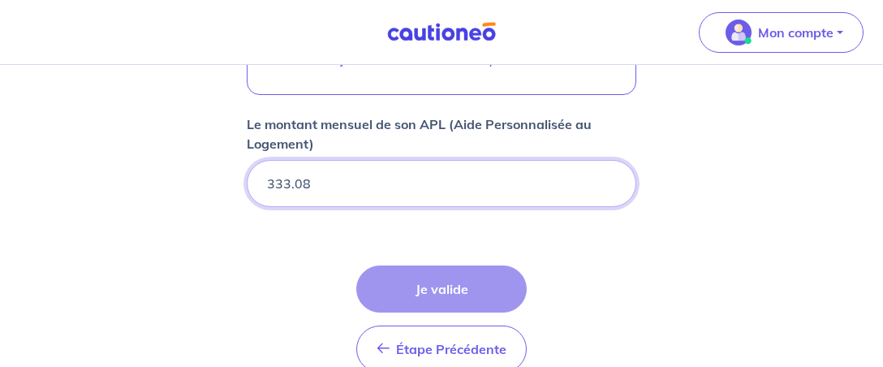
click at [309, 178] on input "333.08" at bounding box center [441, 183] width 389 height 47
type input "333.0"
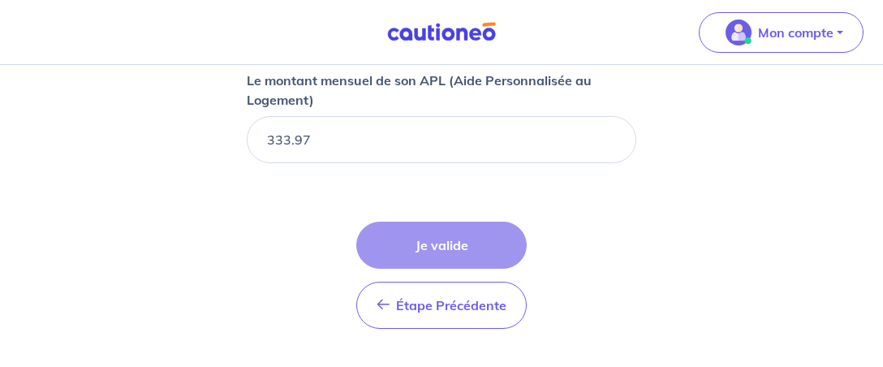
scroll to position [810, 0]
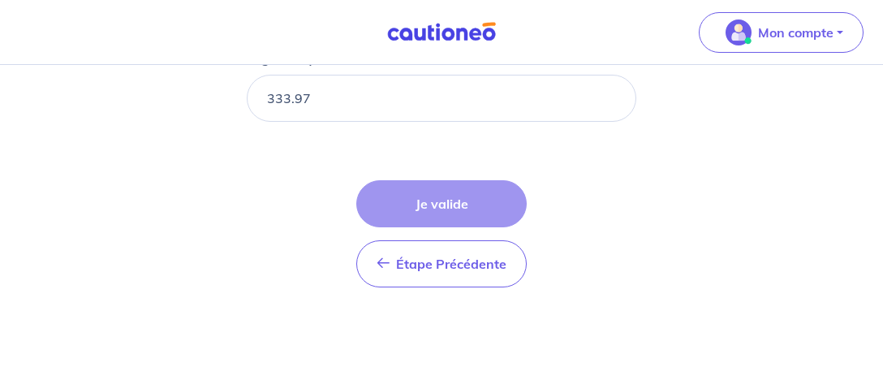
type input "333.96"
click at [609, 101] on input "333.96" at bounding box center [441, 98] width 389 height 47
click at [456, 191] on div "Étape Précédente Précédent Je valide Je valide" at bounding box center [441, 233] width 170 height 107
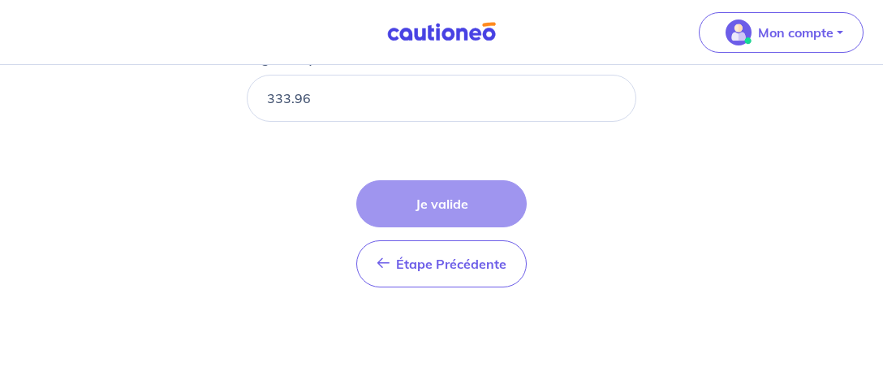
click at [445, 194] on div "Étape Précédente Précédent Je valide Je valide" at bounding box center [441, 233] width 170 height 107
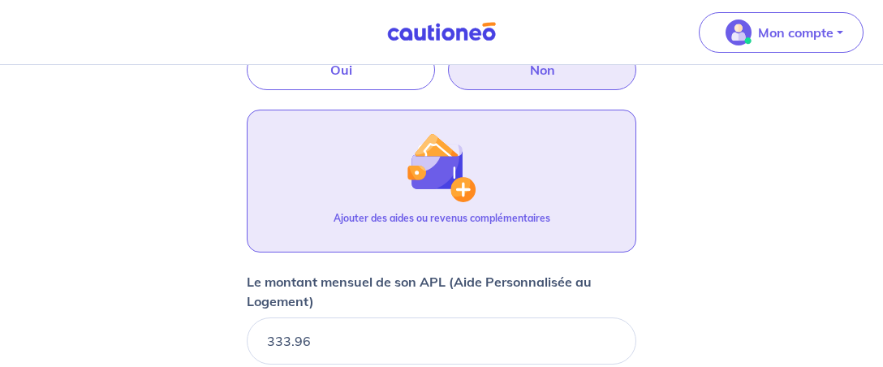
scroll to position [553, 0]
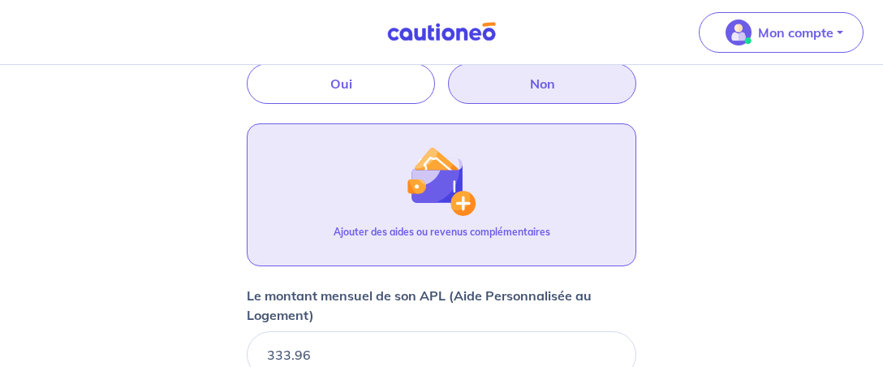
click at [418, 171] on img "button" at bounding box center [441, 181] width 70 height 70
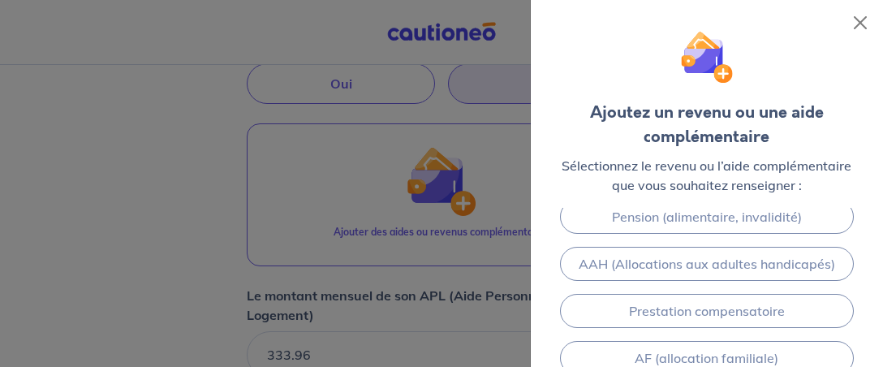
scroll to position [97, 0]
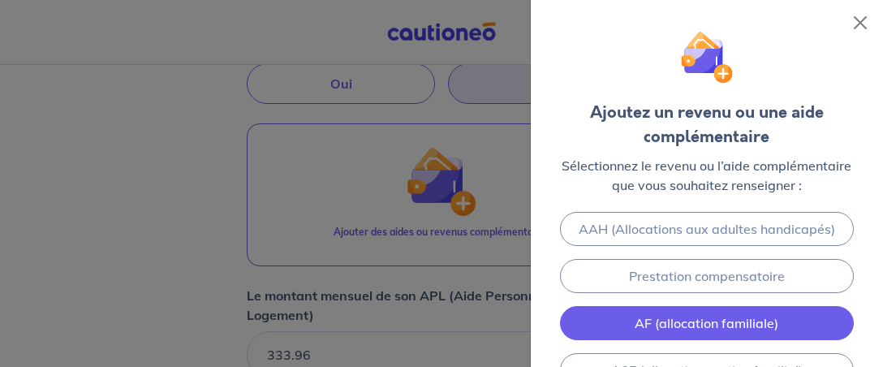
click at [719, 310] on link "AF (allocation familiale)" at bounding box center [707, 323] width 294 height 34
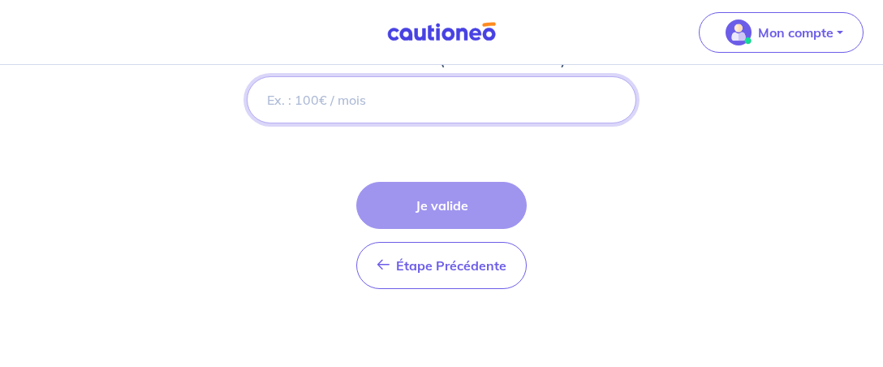
scroll to position [901, 0]
type input "151"
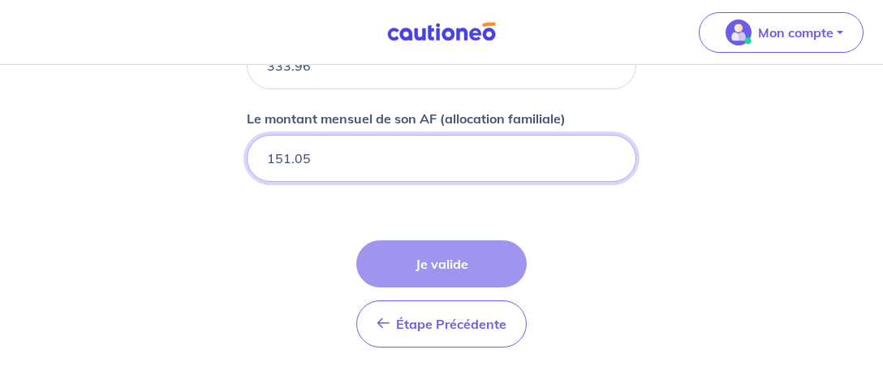
scroll to position [815, 0]
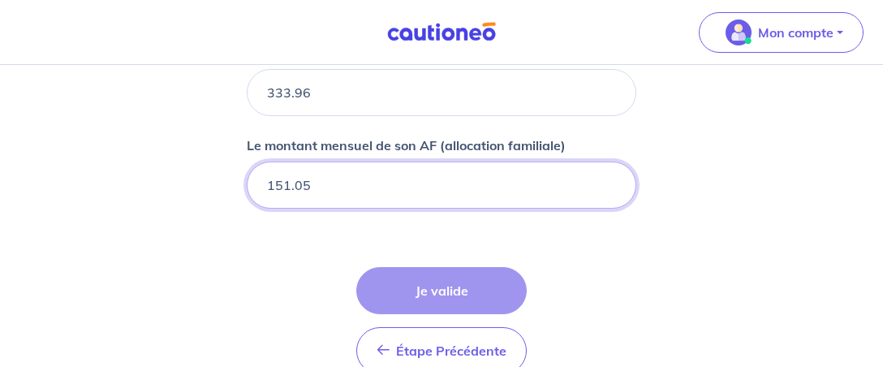
type input "151.05"
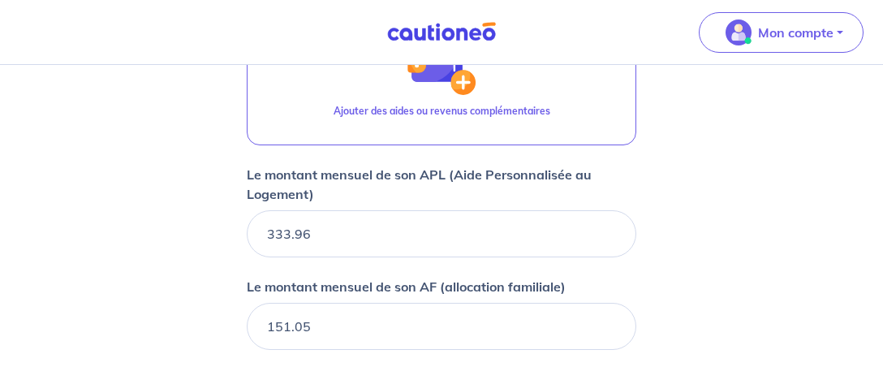
scroll to position [645, 0]
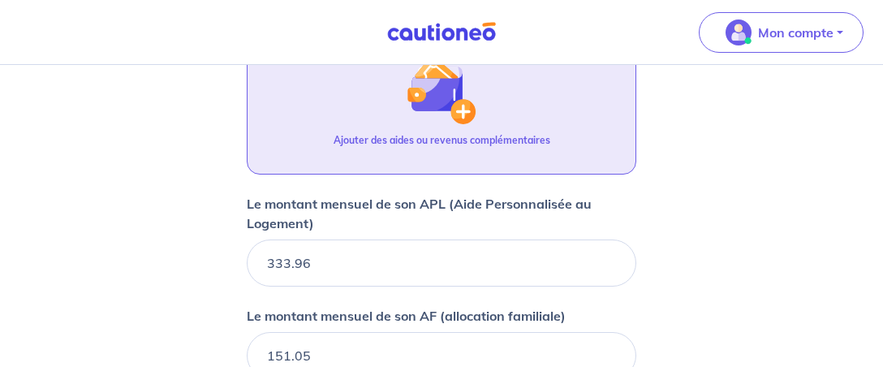
click at [449, 109] on img "button" at bounding box center [441, 89] width 70 height 70
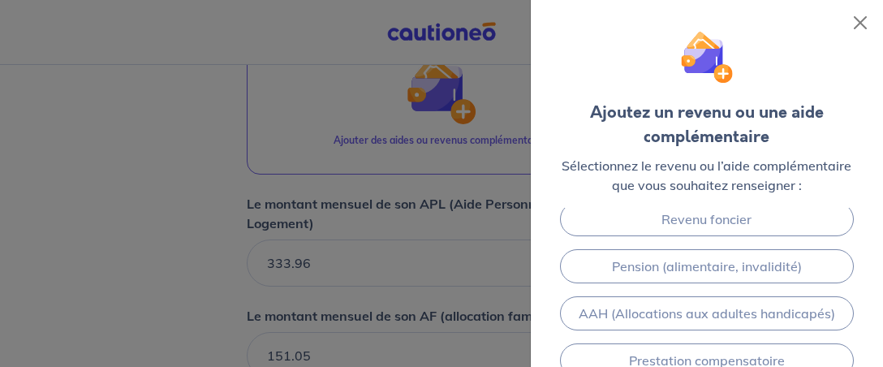
scroll to position [0, 0]
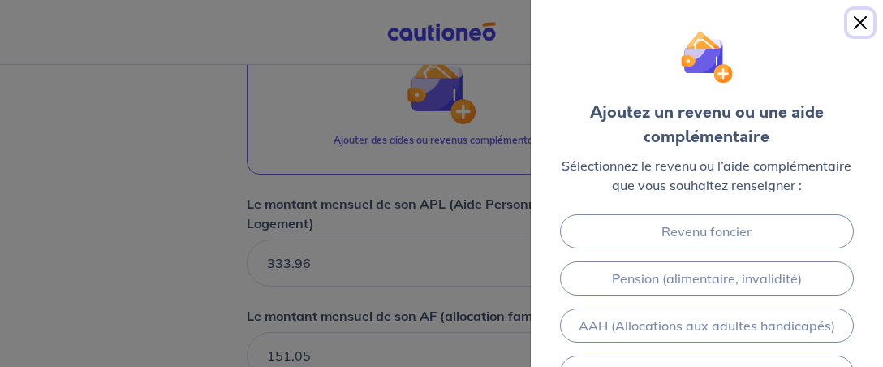
click at [861, 19] on button "Close" at bounding box center [860, 23] width 26 height 26
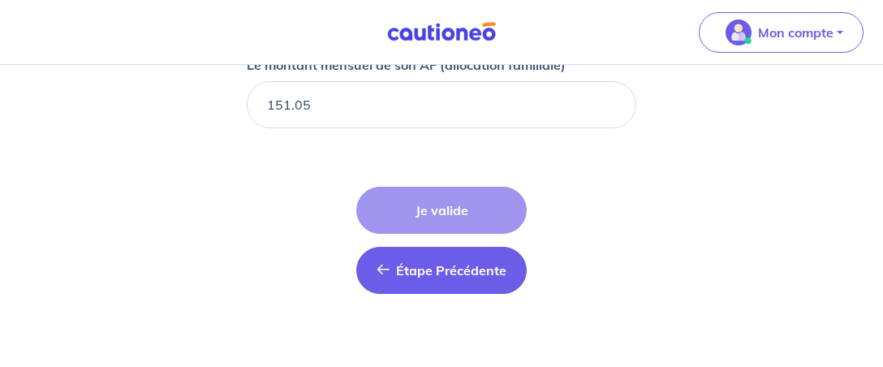
scroll to position [901, 0]
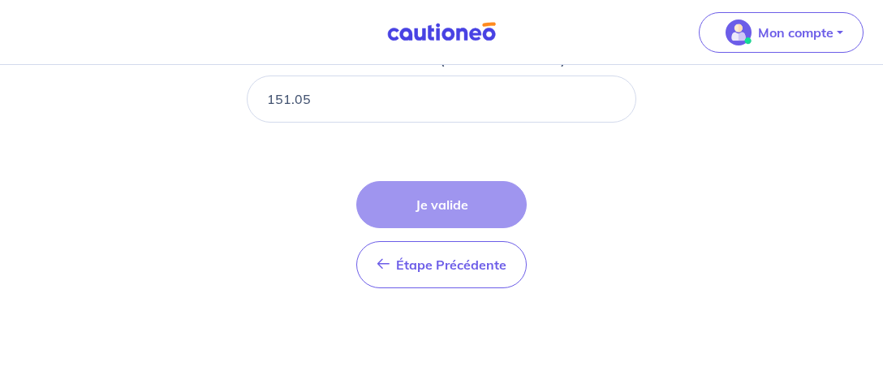
click at [453, 195] on div "Étape Précédente Précédent Je valide Je valide" at bounding box center [441, 234] width 170 height 107
click at [432, 191] on div "Étape Précédente Précédent Je valide Je valide" at bounding box center [441, 234] width 170 height 107
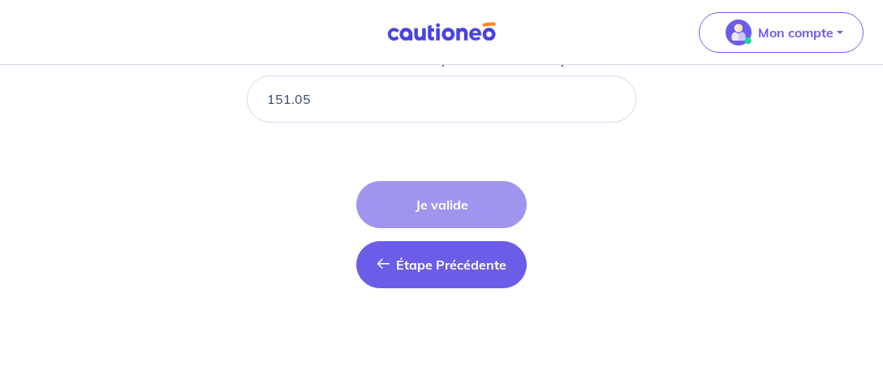
click at [430, 256] on span "Étape Précédente" at bounding box center [451, 264] width 110 height 16
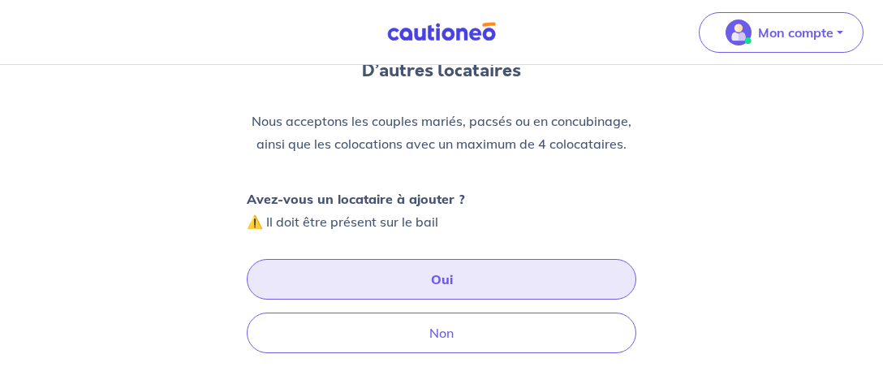
scroll to position [170, 0]
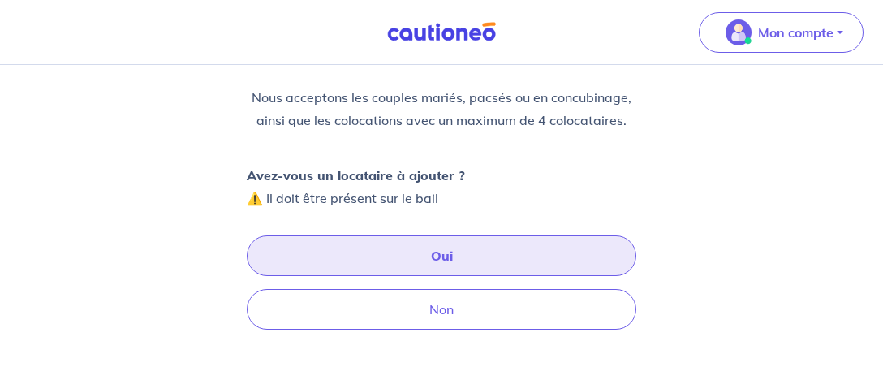
click at [431, 260] on button "Oui" at bounding box center [441, 255] width 389 height 41
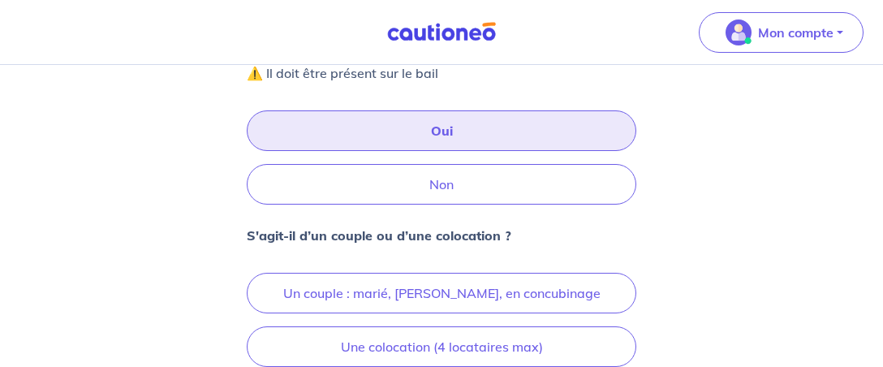
scroll to position [341, 0]
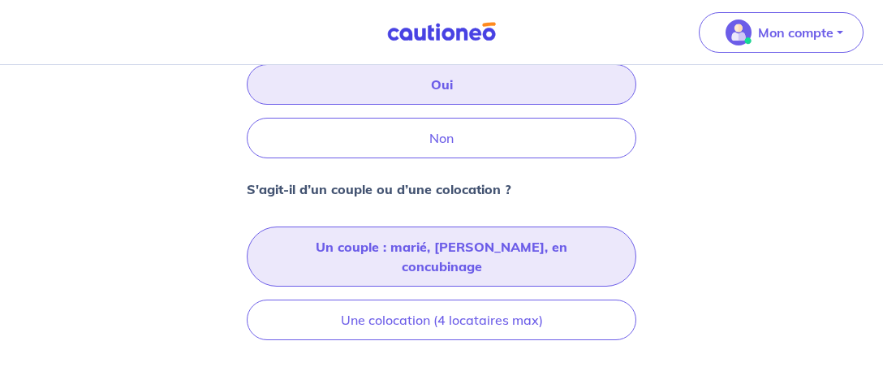
click at [403, 242] on button "Un couple : marié, pacsé, en concubinage" at bounding box center [441, 256] width 389 height 60
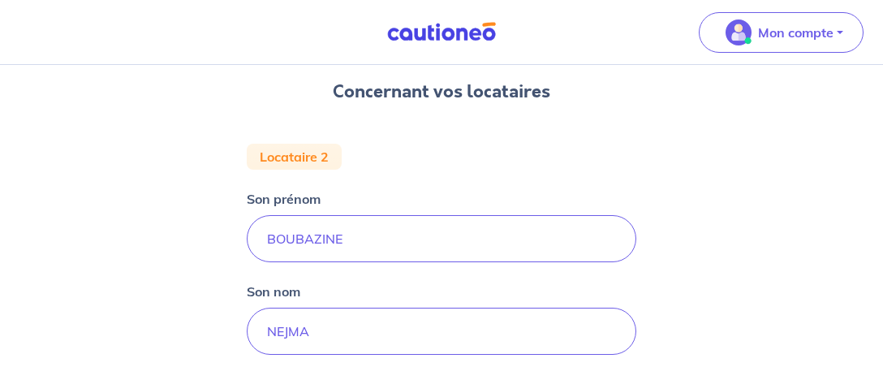
scroll to position [813, 0]
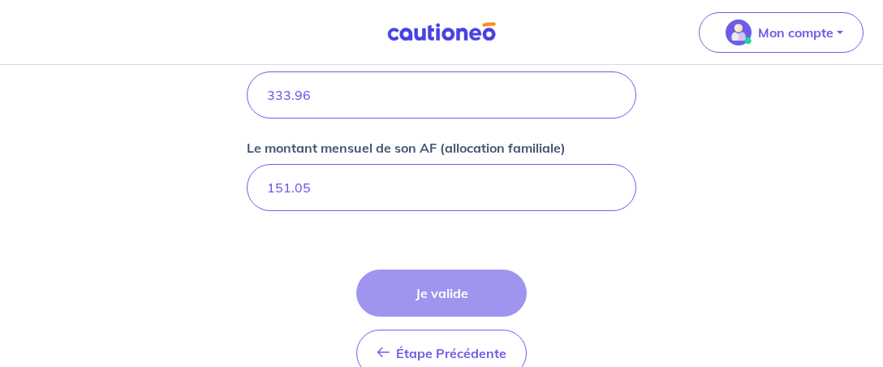
click at [428, 282] on div "Étape Précédente Précédent Je valide Je valide" at bounding box center [441, 322] width 170 height 107
click at [432, 282] on div "Étape Précédente Précédent Je valide Je valide" at bounding box center [441, 322] width 170 height 107
click at [433, 284] on div "Étape Précédente Précédent Je valide Je valide" at bounding box center [441, 322] width 170 height 107
click at [445, 285] on div "Étape Précédente Précédent Je valide Je valide" at bounding box center [441, 322] width 170 height 107
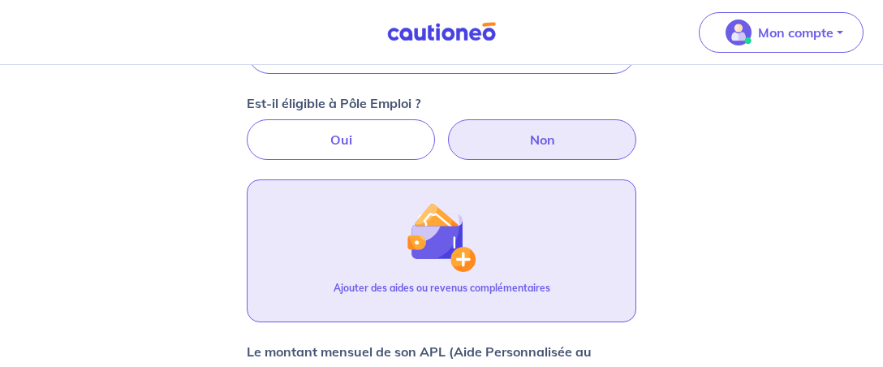
scroll to position [470, 0]
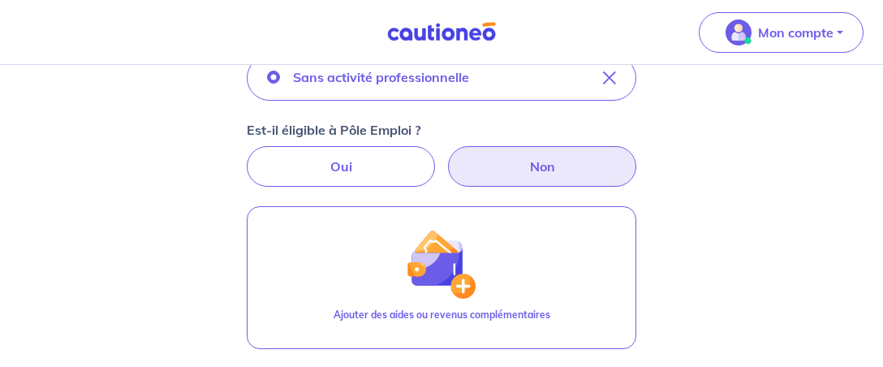
click at [530, 162] on label "Non" at bounding box center [542, 166] width 188 height 41
click at [447, 157] on input "Non" at bounding box center [441, 151] width 11 height 11
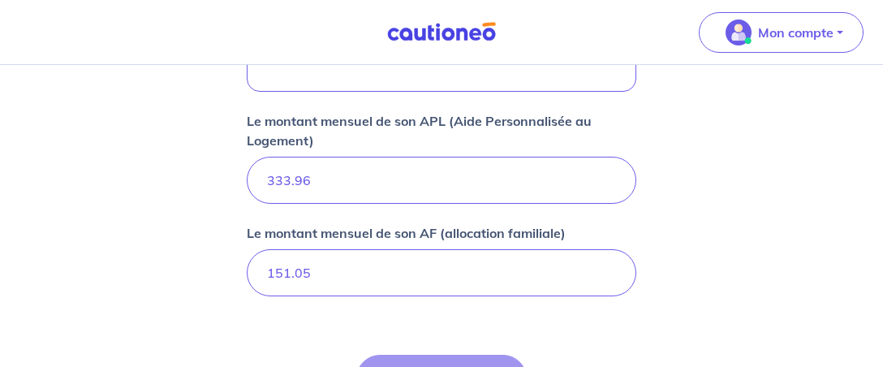
scroll to position [813, 0]
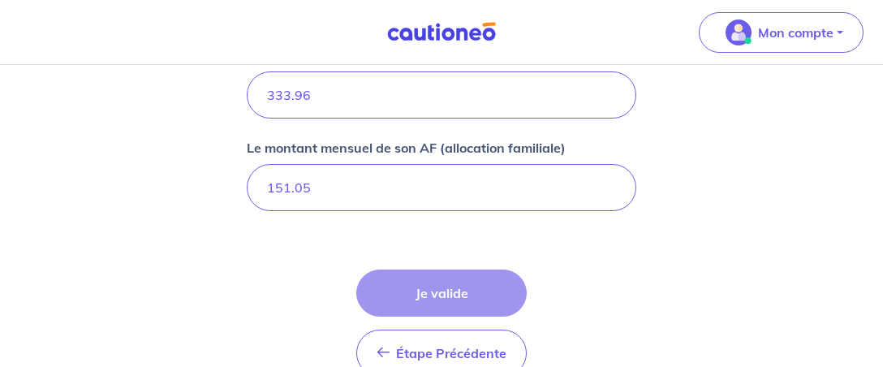
click at [411, 279] on div "Étape Précédente Précédent Je valide Je valide" at bounding box center [441, 322] width 170 height 107
click at [418, 281] on div "Étape Précédente Précédent Je valide Je valide" at bounding box center [441, 322] width 170 height 107
click at [441, 285] on div "Étape Précédente Précédent Je valide Je valide" at bounding box center [441, 322] width 170 height 107
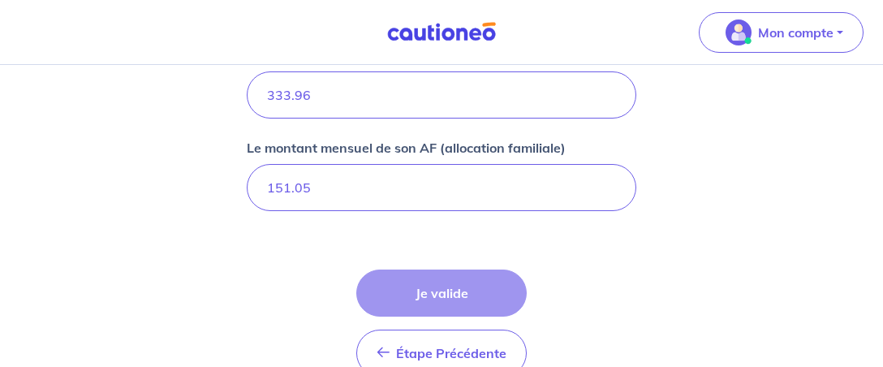
click at [501, 287] on div "Étape Précédente Précédent Je valide Je valide" at bounding box center [441, 322] width 170 height 107
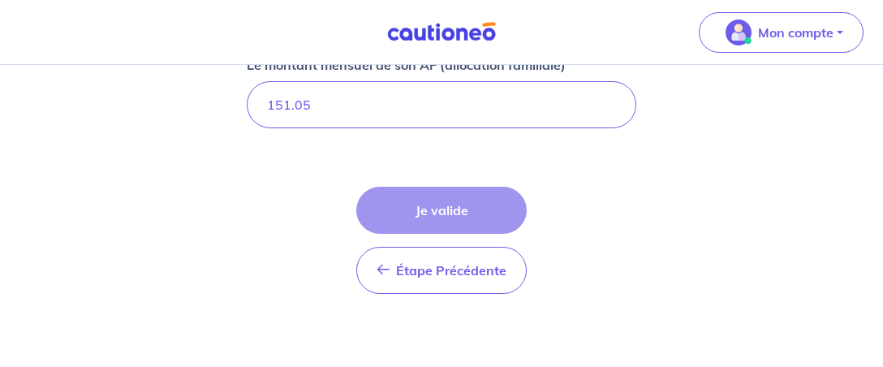
scroll to position [901, 0]
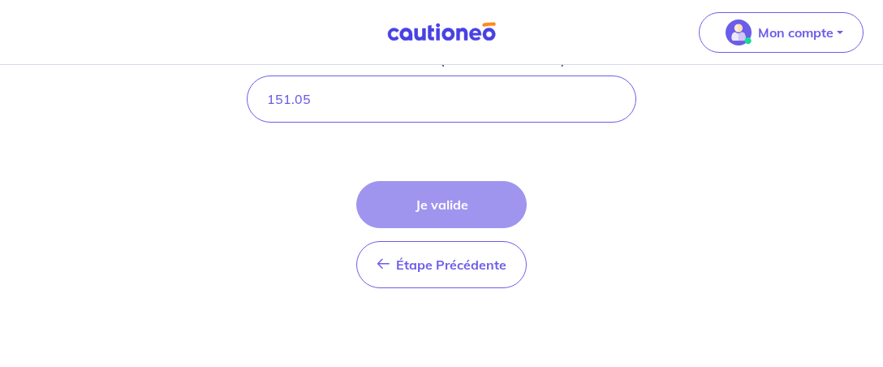
click at [418, 195] on div "Étape Précédente Précédent Je valide Je valide" at bounding box center [441, 234] width 170 height 107
click at [419, 194] on div "Étape Précédente Précédent Je valide Je valide" at bounding box center [441, 234] width 170 height 107
click at [462, 199] on div "Étape Précédente Précédent Je valide Je valide" at bounding box center [441, 234] width 170 height 107
click at [488, 195] on div "Étape Précédente Précédent Je valide Je valide" at bounding box center [441, 234] width 170 height 107
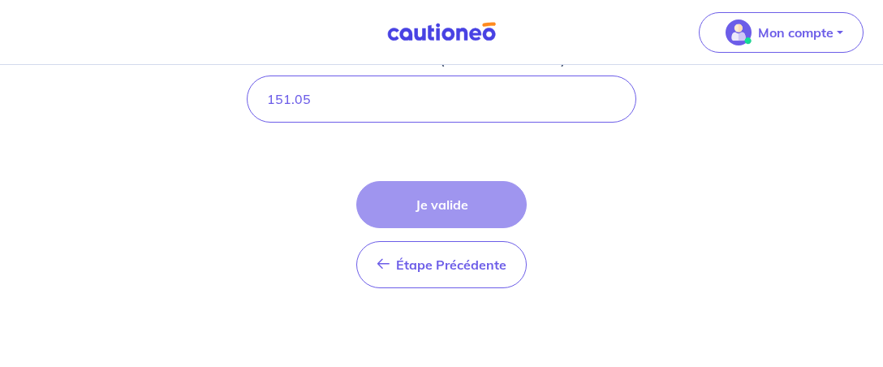
click at [488, 195] on div "Étape Précédente Précédent Je valide Je valide" at bounding box center [441, 234] width 170 height 107
click at [490, 201] on div "Étape Précédente Précédent Je valide Je valide" at bounding box center [441, 234] width 170 height 107
click at [311, 91] on input "151.05" at bounding box center [441, 98] width 389 height 47
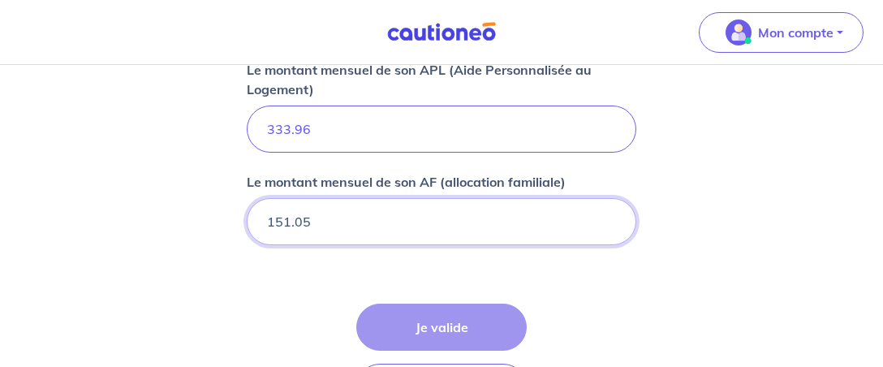
scroll to position [730, 0]
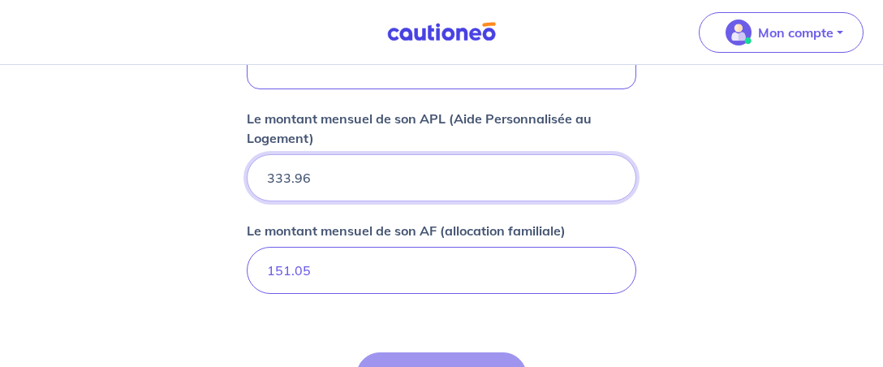
click at [311, 173] on input "333.96" at bounding box center [441, 177] width 389 height 47
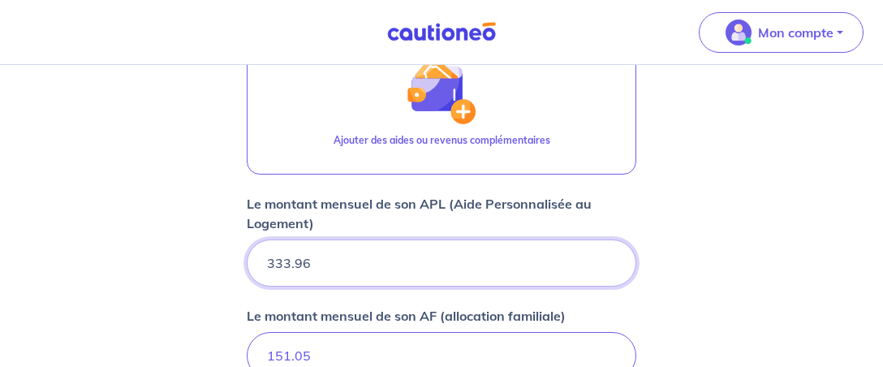
click at [312, 256] on input "333.96" at bounding box center [441, 262] width 389 height 47
click at [316, 352] on input "151.05" at bounding box center [441, 355] width 389 height 47
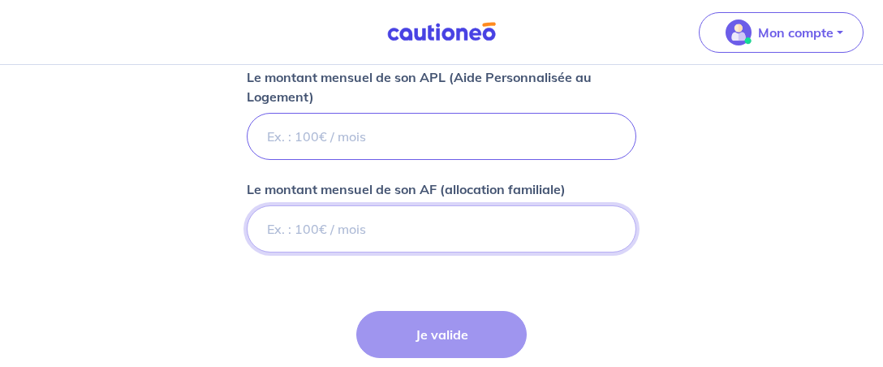
scroll to position [815, 0]
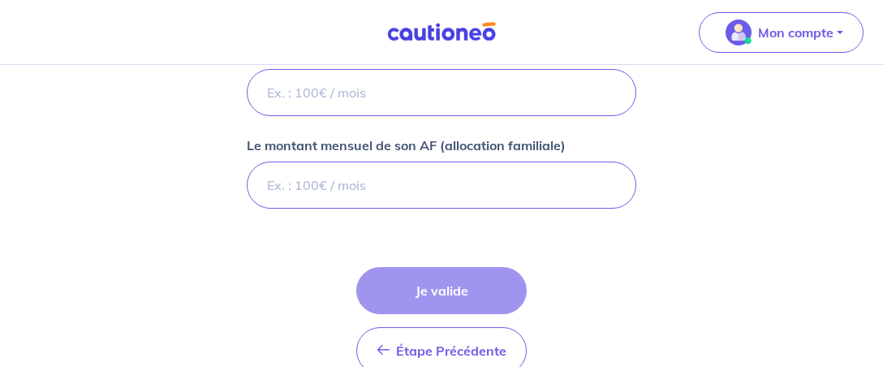
click at [437, 291] on div "Étape Précédente Précédent Je valide Je valide" at bounding box center [441, 320] width 170 height 107
click at [437, 290] on div "Étape Précédente Précédent Je valide Je valide" at bounding box center [441, 320] width 170 height 107
click at [438, 281] on div "Étape Précédente Précédent Je valide Je valide" at bounding box center [441, 320] width 170 height 107
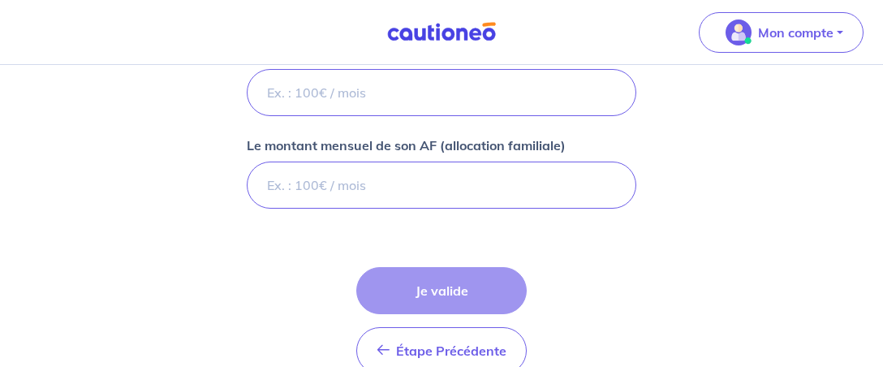
click at [438, 280] on div "Étape Précédente Précédent Je valide Je valide" at bounding box center [441, 320] width 170 height 107
click at [438, 278] on div "Étape Précédente Précédent Je valide Je valide" at bounding box center [441, 320] width 170 height 107
click at [416, 275] on div "Étape Précédente Précédent Je valide Je valide" at bounding box center [441, 320] width 170 height 107
drag, startPoint x: 323, startPoint y: 86, endPoint x: 258, endPoint y: 84, distance: 64.9
click at [258, 84] on input "Le montant mensuel de son APL (Aide Personnalisée au Logement)" at bounding box center [441, 92] width 389 height 47
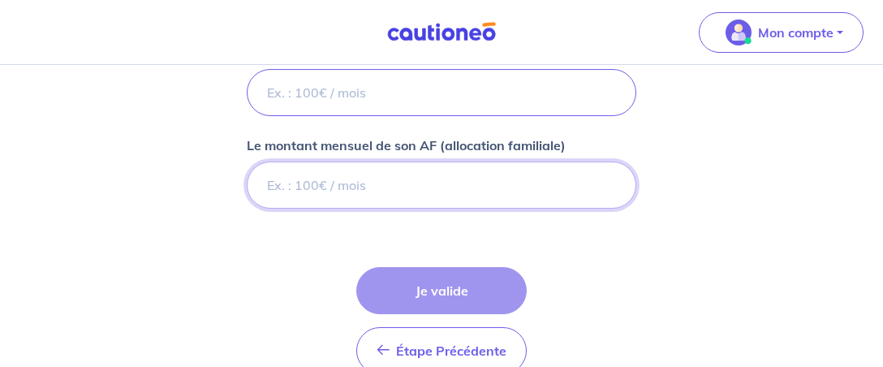
click at [335, 182] on input "Le montant mensuel de son AF (allocation familiale)" at bounding box center [441, 184] width 389 height 47
click at [322, 178] on input "Le montant mensuel de son AF (allocation familiale)" at bounding box center [441, 184] width 389 height 47
click at [323, 90] on input "Le montant mensuel de son APL (Aide Personnalisée au Logement)" at bounding box center [441, 92] width 389 height 47
click at [353, 87] on input "Le montant mensuel de son APL (Aide Personnalisée au Logement)" at bounding box center [441, 92] width 389 height 47
click at [322, 180] on input "Le montant mensuel de son AF (allocation familiale)" at bounding box center [441, 184] width 389 height 47
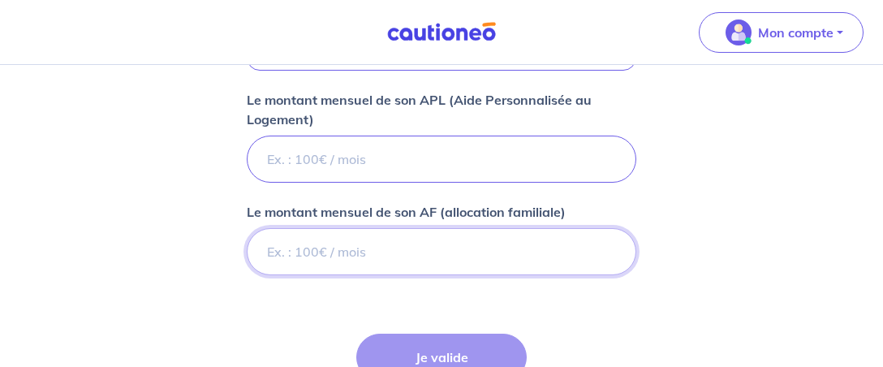
scroll to position [730, 0]
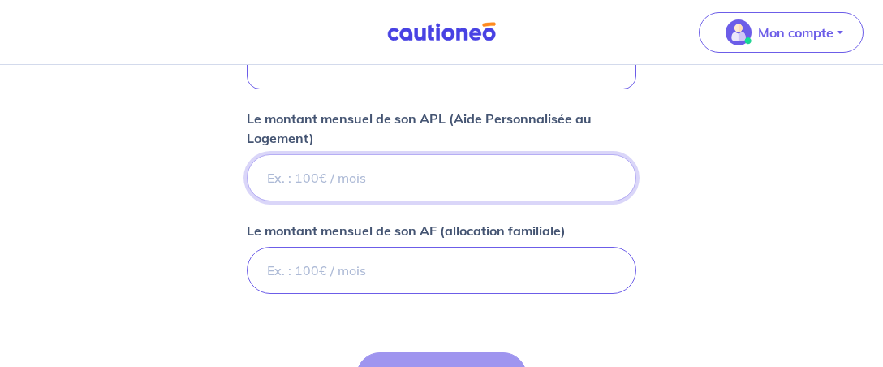
drag, startPoint x: 432, startPoint y: 180, endPoint x: 407, endPoint y: 180, distance: 24.3
click at [418, 180] on input "Le montant mensuel de son APL (Aide Personnalisée au Logement)" at bounding box center [441, 177] width 389 height 47
click at [322, 170] on input "Le montant mensuel de son APL (Aide Personnalisée au Logement)" at bounding box center [441, 177] width 389 height 47
click at [340, 170] on input "Le montant mensuel de son APL (Aide Personnalisée au Logement)" at bounding box center [441, 177] width 389 height 47
drag, startPoint x: 331, startPoint y: 171, endPoint x: 375, endPoint y: 174, distance: 43.9
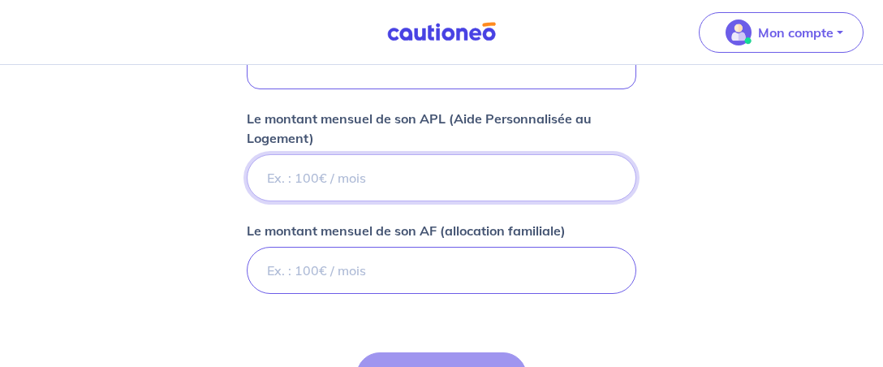
click at [375, 174] on input "Le montant mensuel de son APL (Aide Personnalisée au Logement)" at bounding box center [441, 177] width 389 height 47
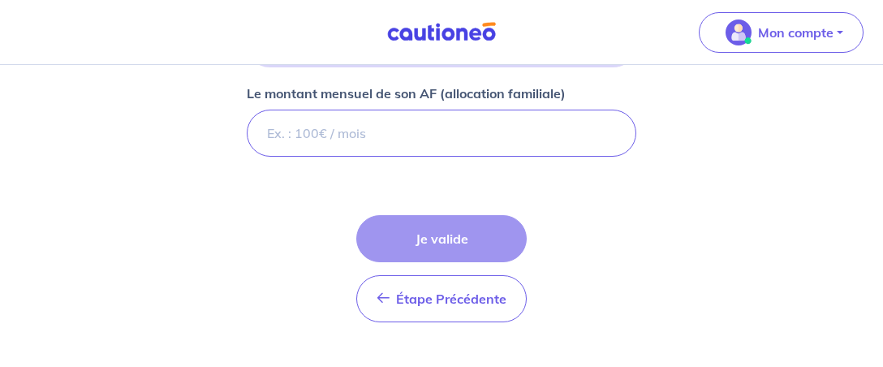
scroll to position [901, 0]
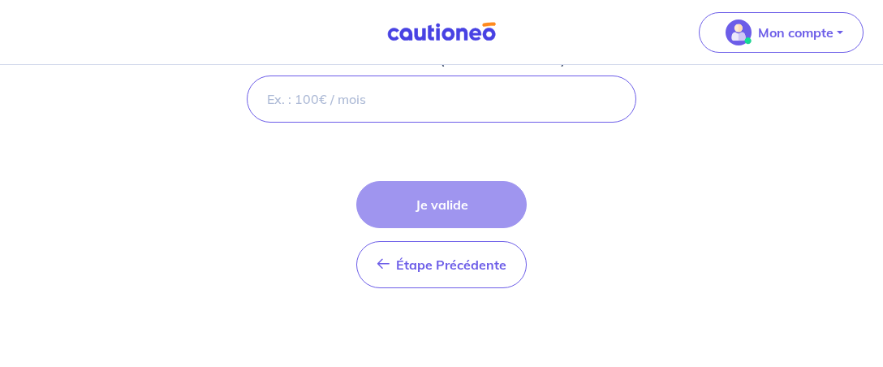
click at [433, 202] on div "Étape Précédente Précédent Je valide Je valide" at bounding box center [441, 234] width 170 height 107
click at [426, 204] on div "Étape Précédente Précédent Je valide Je valide" at bounding box center [441, 234] width 170 height 107
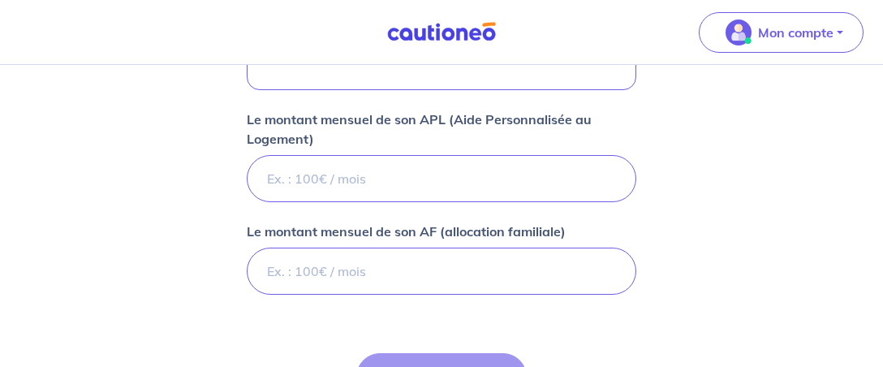
scroll to position [815, 0]
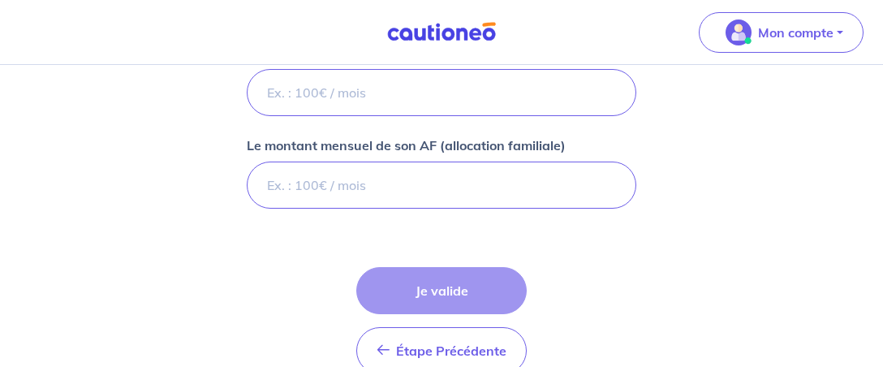
click at [432, 286] on div "Étape Précédente Précédent Je valide Je valide" at bounding box center [441, 320] width 170 height 107
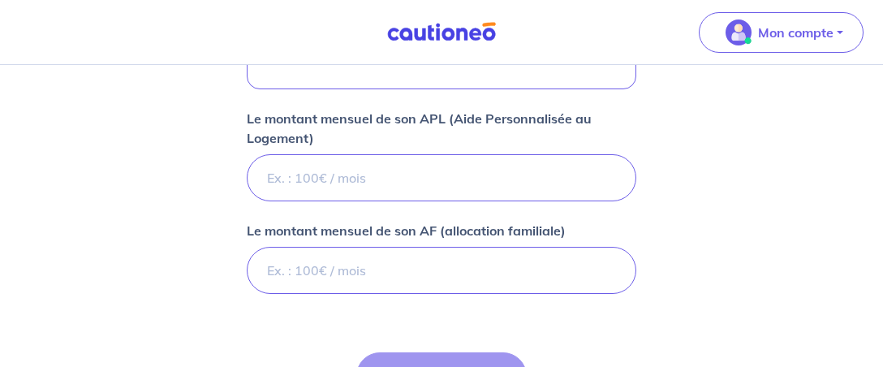
scroll to position [645, 0]
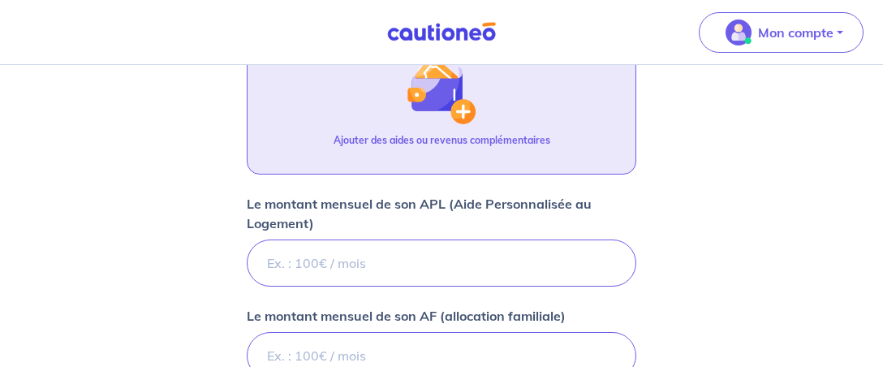
click at [459, 105] on img "button" at bounding box center [441, 89] width 70 height 70
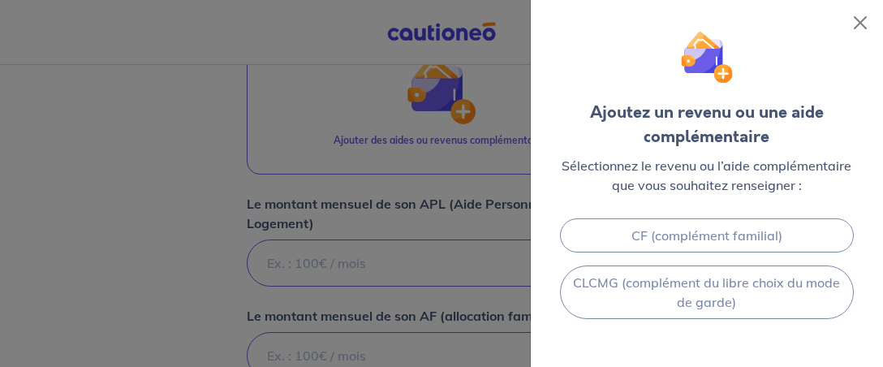
scroll to position [497, 0]
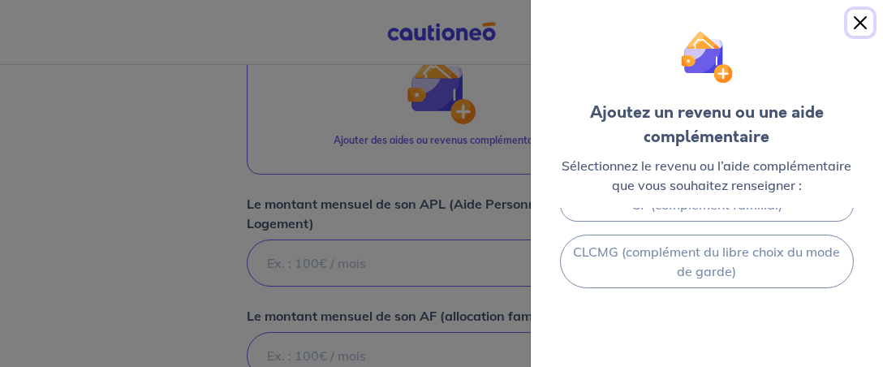
click at [865, 22] on button "Close" at bounding box center [860, 23] width 26 height 26
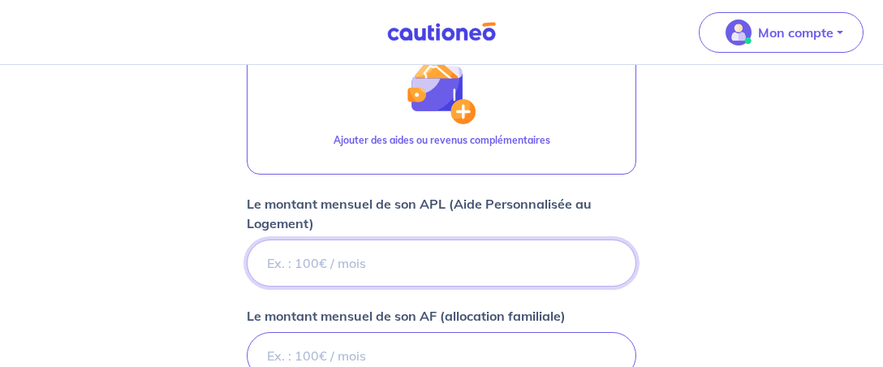
click at [320, 256] on input "Le montant mensuel de son APL (Aide Personnalisée au Logement)" at bounding box center [441, 262] width 389 height 47
click at [325, 254] on input "Le montant mensuel de son APL (Aide Personnalisée au Logement)" at bounding box center [441, 262] width 389 height 47
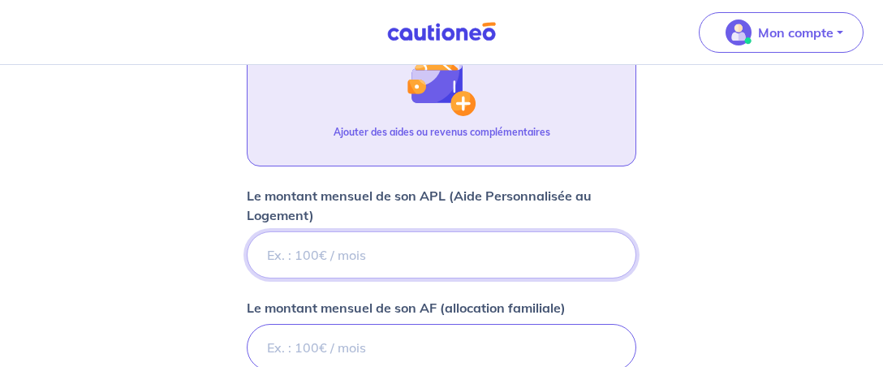
scroll to position [684, 0]
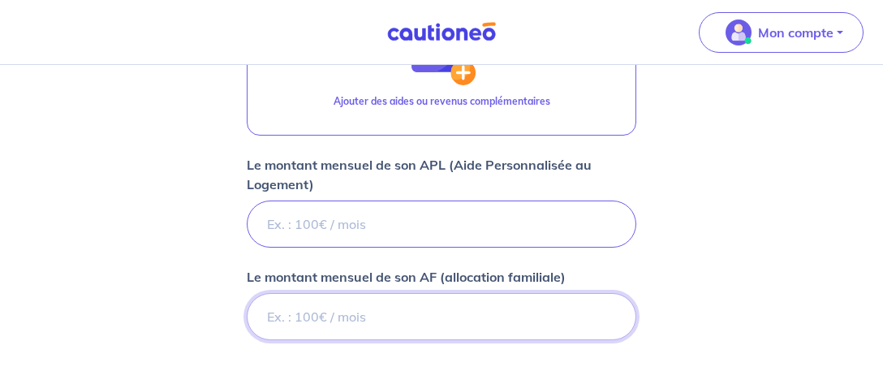
drag, startPoint x: 318, startPoint y: 312, endPoint x: 262, endPoint y: 315, distance: 56.0
click at [267, 311] on input "Le montant mensuel de son AF (allocation familiale)" at bounding box center [441, 316] width 389 height 47
click at [366, 307] on input "Le montant mensuel de son AF (allocation familiale)" at bounding box center [441, 316] width 389 height 47
click at [336, 219] on input "Le montant mensuel de son APL (Aide Personnalisée au Logement)" at bounding box center [441, 223] width 389 height 47
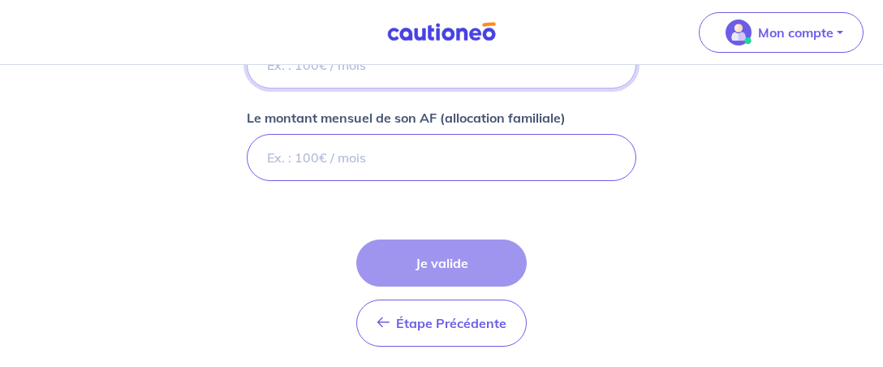
scroll to position [855, 0]
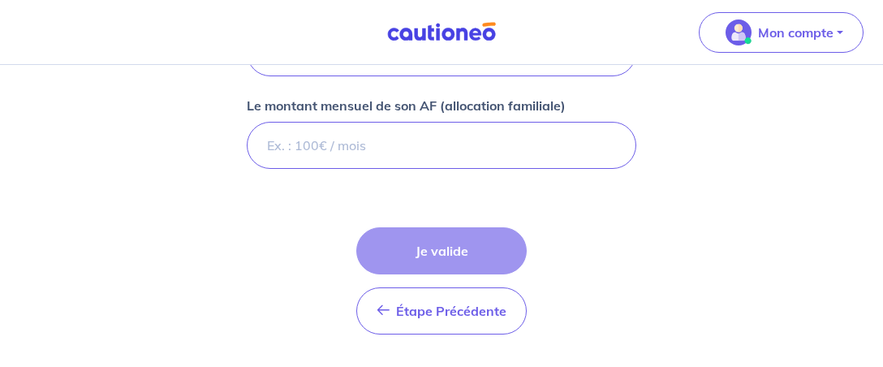
click at [433, 252] on div "Étape Précédente Précédent Je valide Je valide" at bounding box center [441, 280] width 170 height 107
click at [435, 247] on div "Étape Précédente Précédent Je valide Je valide" at bounding box center [441, 280] width 170 height 107
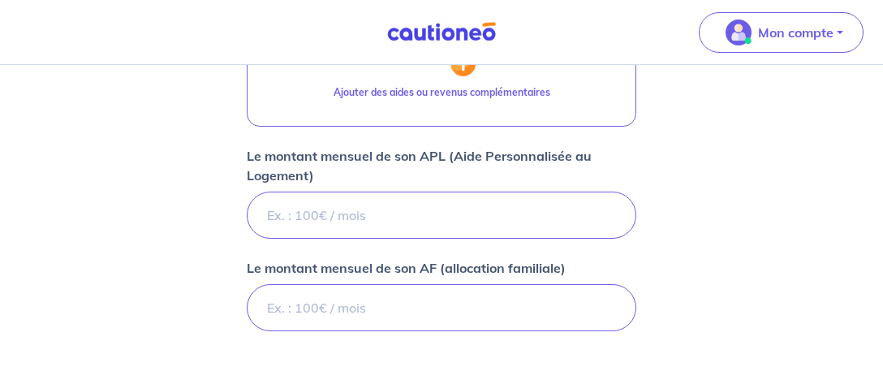
scroll to position [684, 0]
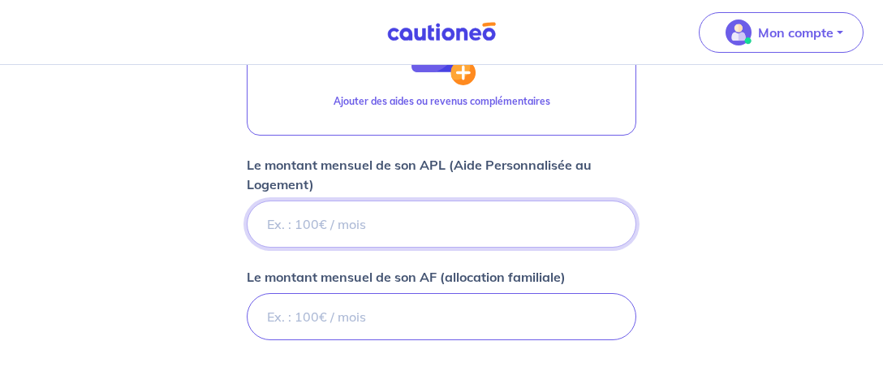
click at [344, 222] on input "Le montant mensuel de son APL (Aide Personnalisée au Logement)" at bounding box center [441, 223] width 389 height 47
click at [262, 311] on input "Le montant mensuel de son AF (allocation familiale)" at bounding box center [441, 316] width 389 height 47
type input "151"
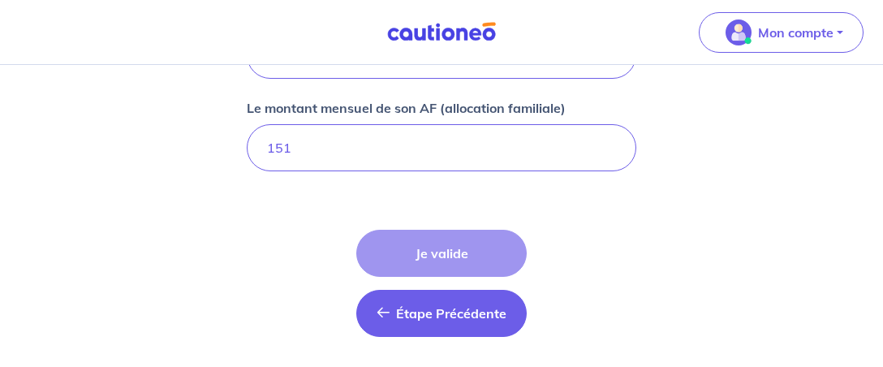
scroll to position [855, 0]
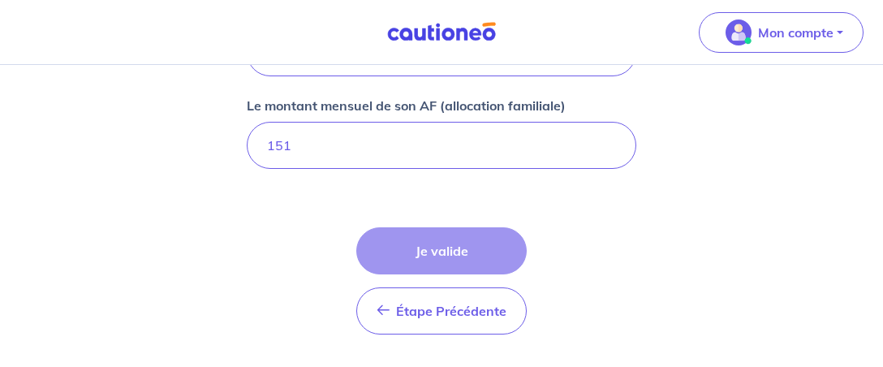
click at [440, 240] on div "Étape Précédente Précédent Je valide Je valide" at bounding box center [441, 280] width 170 height 107
click at [294, 140] on input "151" at bounding box center [441, 145] width 389 height 47
click at [443, 235] on div "Étape Précédente Précédent Je valide Je valide" at bounding box center [441, 280] width 170 height 107
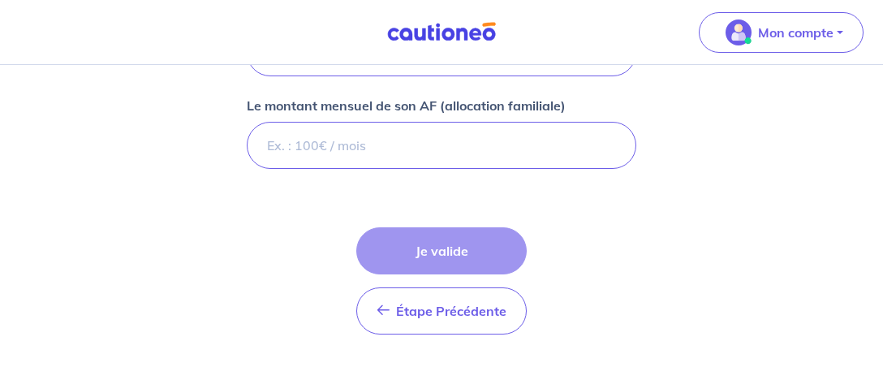
click at [443, 235] on div "Étape Précédente Précédent Je valide Je valide" at bounding box center [441, 280] width 170 height 107
click at [404, 245] on div "Étape Précédente Précédent Je valide Je valide" at bounding box center [441, 280] width 170 height 107
click at [395, 245] on div "Étape Précédente Précédent Je valide Je valide" at bounding box center [441, 280] width 170 height 107
drag, startPoint x: 389, startPoint y: 244, endPoint x: 491, endPoint y: 240, distance: 101.5
click at [411, 245] on div "Étape Précédente Précédent Je valide Je valide" at bounding box center [441, 280] width 170 height 107
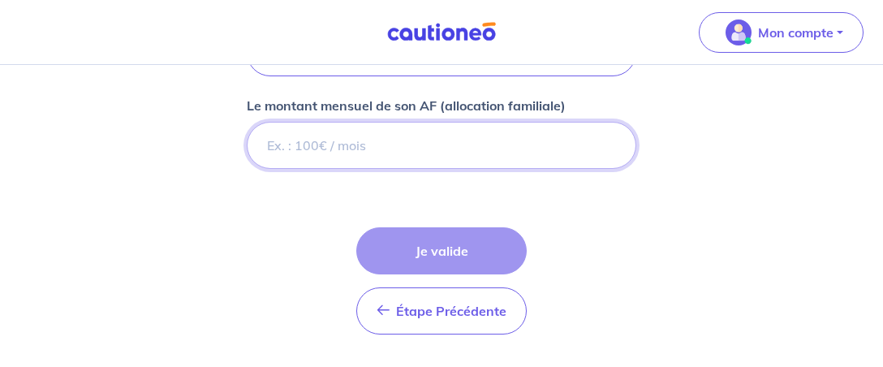
drag, startPoint x: 495, startPoint y: 148, endPoint x: 465, endPoint y: 150, distance: 30.1
click at [491, 148] on input "Le montant mensuel de son AF (allocation familiale)" at bounding box center [441, 145] width 389 height 47
click at [401, 246] on div "Étape Précédente Précédent Je valide Je valide" at bounding box center [441, 280] width 170 height 107
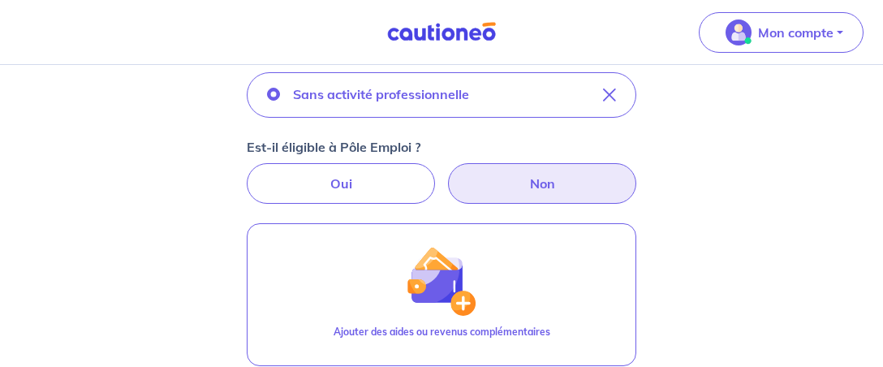
scroll to position [427, 0]
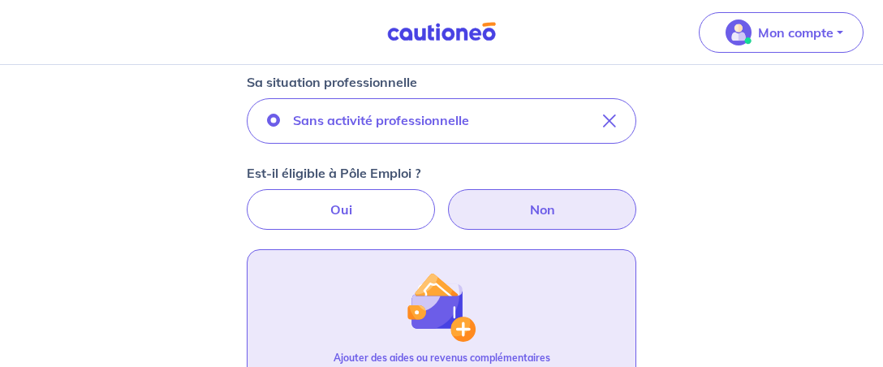
click at [462, 325] on img "button" at bounding box center [441, 307] width 70 height 70
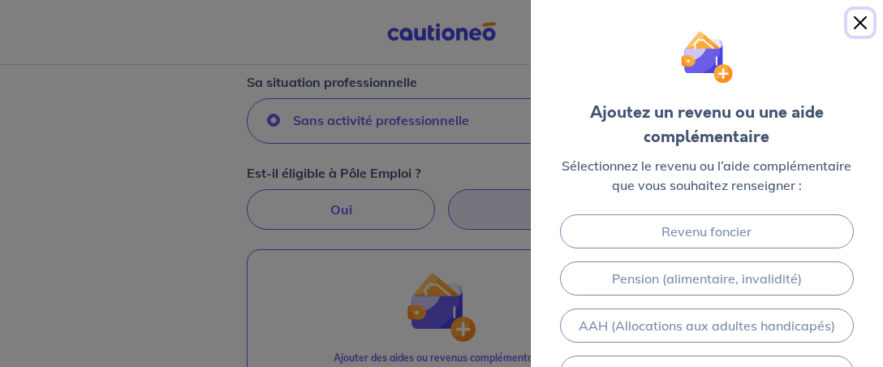
click at [859, 26] on button "Close" at bounding box center [860, 23] width 26 height 26
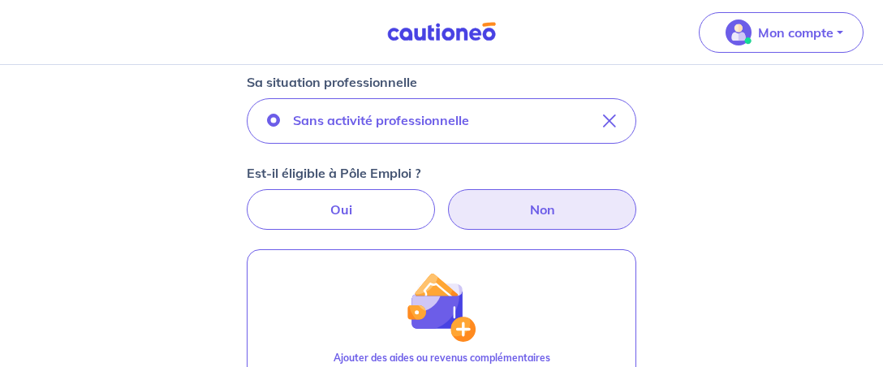
click at [737, 126] on div "Concernant vos locataires Locataire 2 Son prénom BOUBAZINE Son nom NEJMA Sa sit…" at bounding box center [441, 241] width 883 height 1209
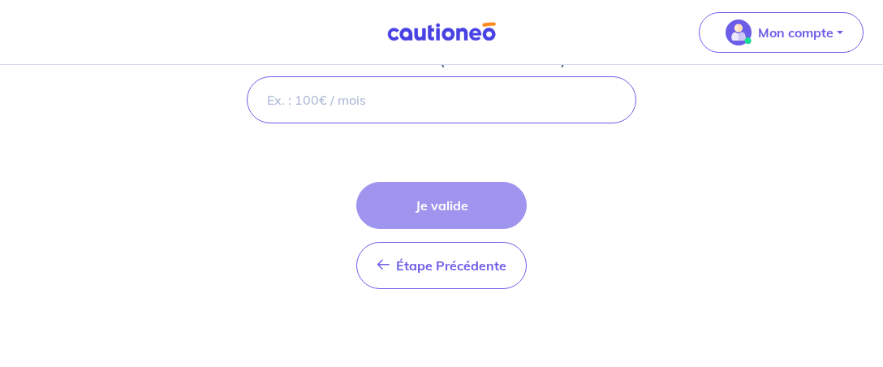
scroll to position [901, 0]
click at [407, 201] on div "Étape Précédente Précédent Je valide Je valide" at bounding box center [441, 234] width 170 height 107
click at [436, 200] on div "Étape Précédente Précédent Je valide Je valide" at bounding box center [441, 234] width 170 height 107
click at [448, 191] on div "Étape Précédente Précédent Je valide Je valide" at bounding box center [441, 234] width 170 height 107
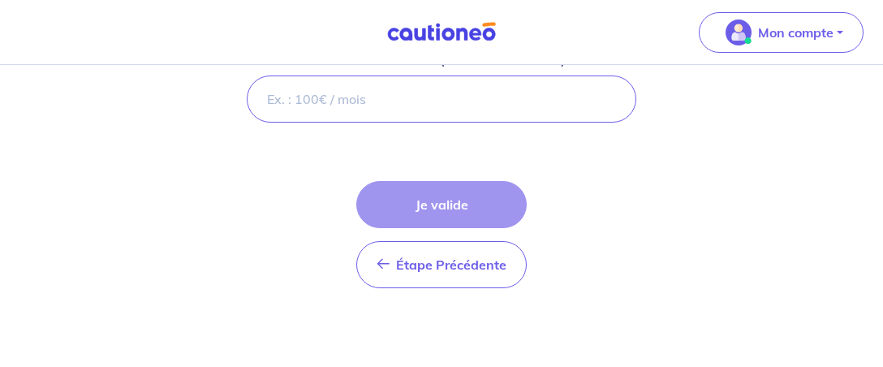
click at [448, 191] on div "Étape Précédente Précédent Je valide Je valide" at bounding box center [441, 234] width 170 height 107
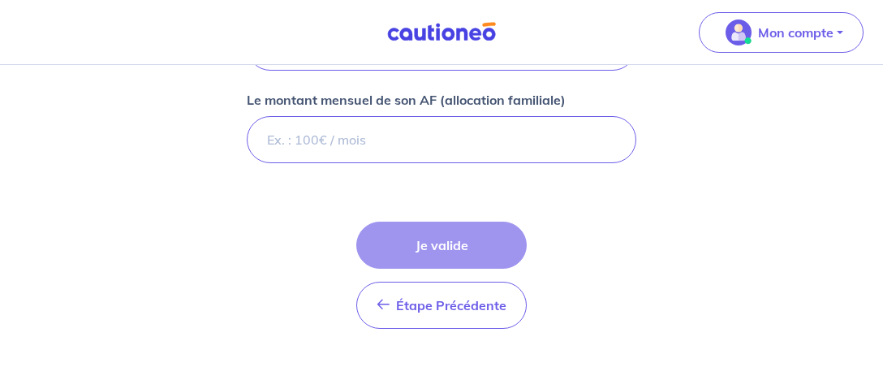
scroll to position [864, 0]
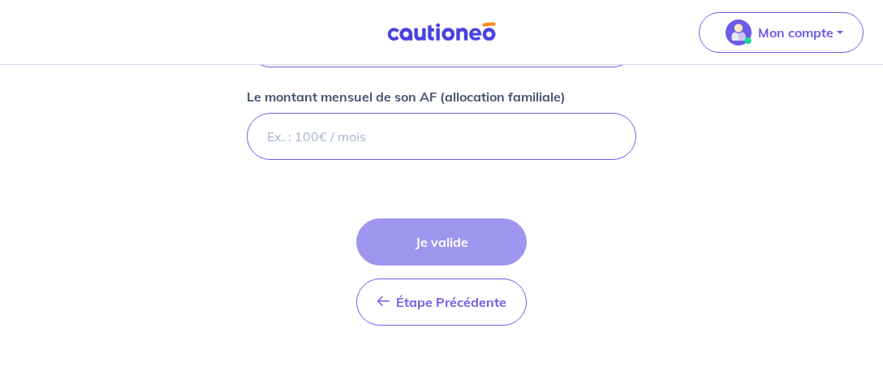
click at [621, 40] on nav "Mon compte Me déconnecter" at bounding box center [441, 32] width 883 height 65
click at [627, 41] on nav "Mon compte Me déconnecter" at bounding box center [441, 32] width 883 height 65
